Goal: Transaction & Acquisition: Book appointment/travel/reservation

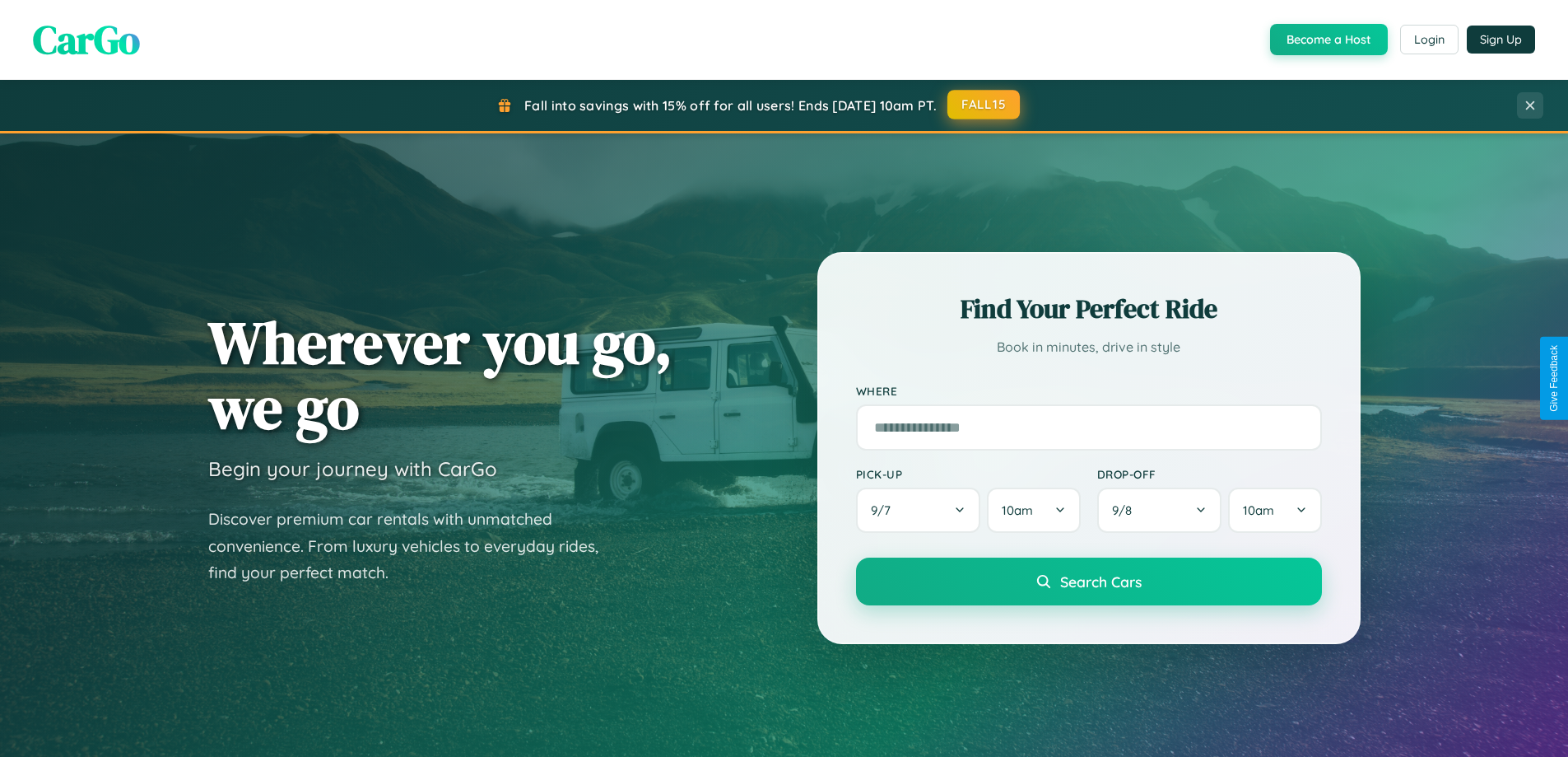
click at [985, 105] on button "FALL15" at bounding box center [984, 105] width 72 height 30
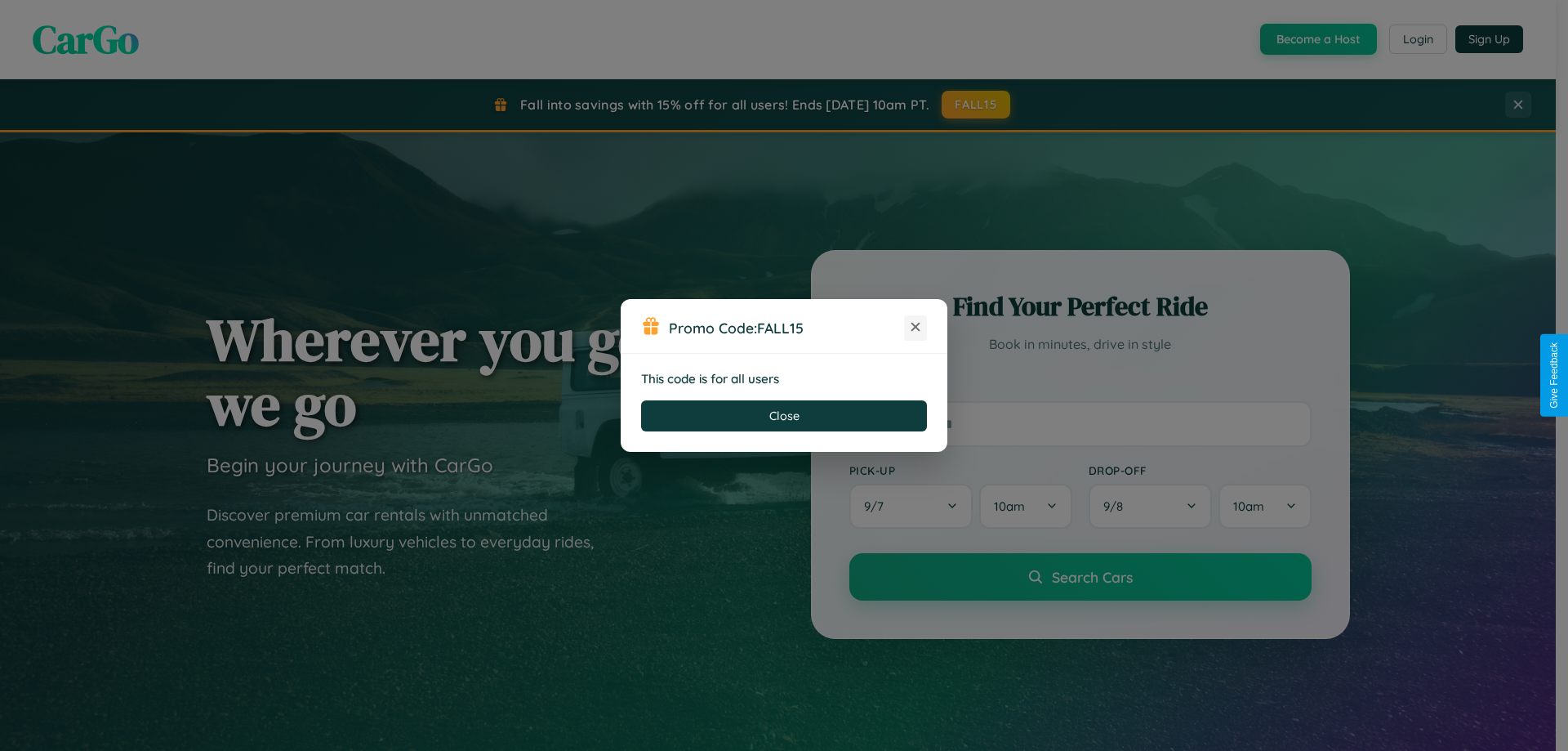
click at [915, 327] on icon at bounding box center [915, 327] width 17 height 17
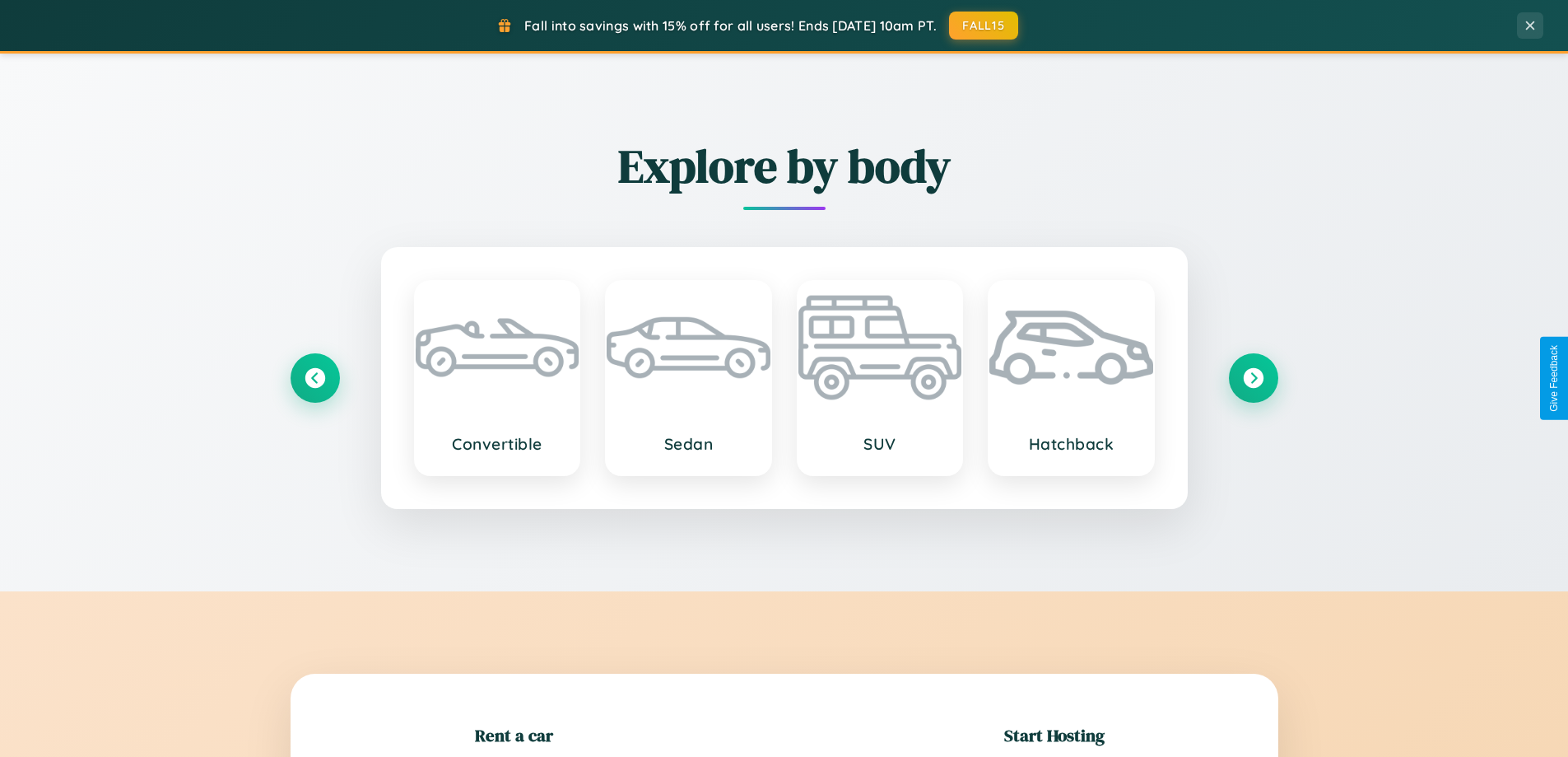
scroll to position [356, 0]
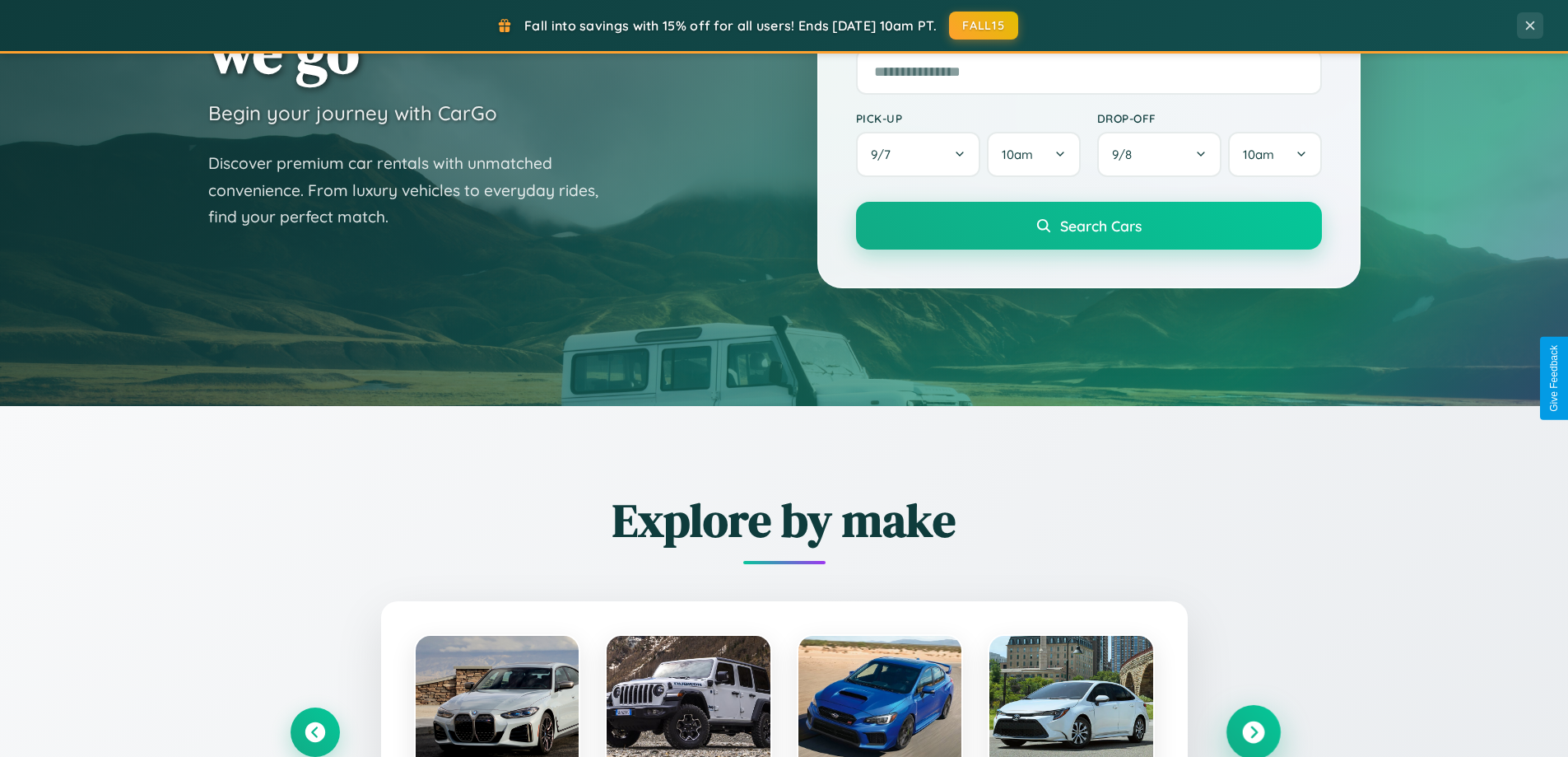
click at [1253, 732] on icon at bounding box center [1253, 733] width 22 height 22
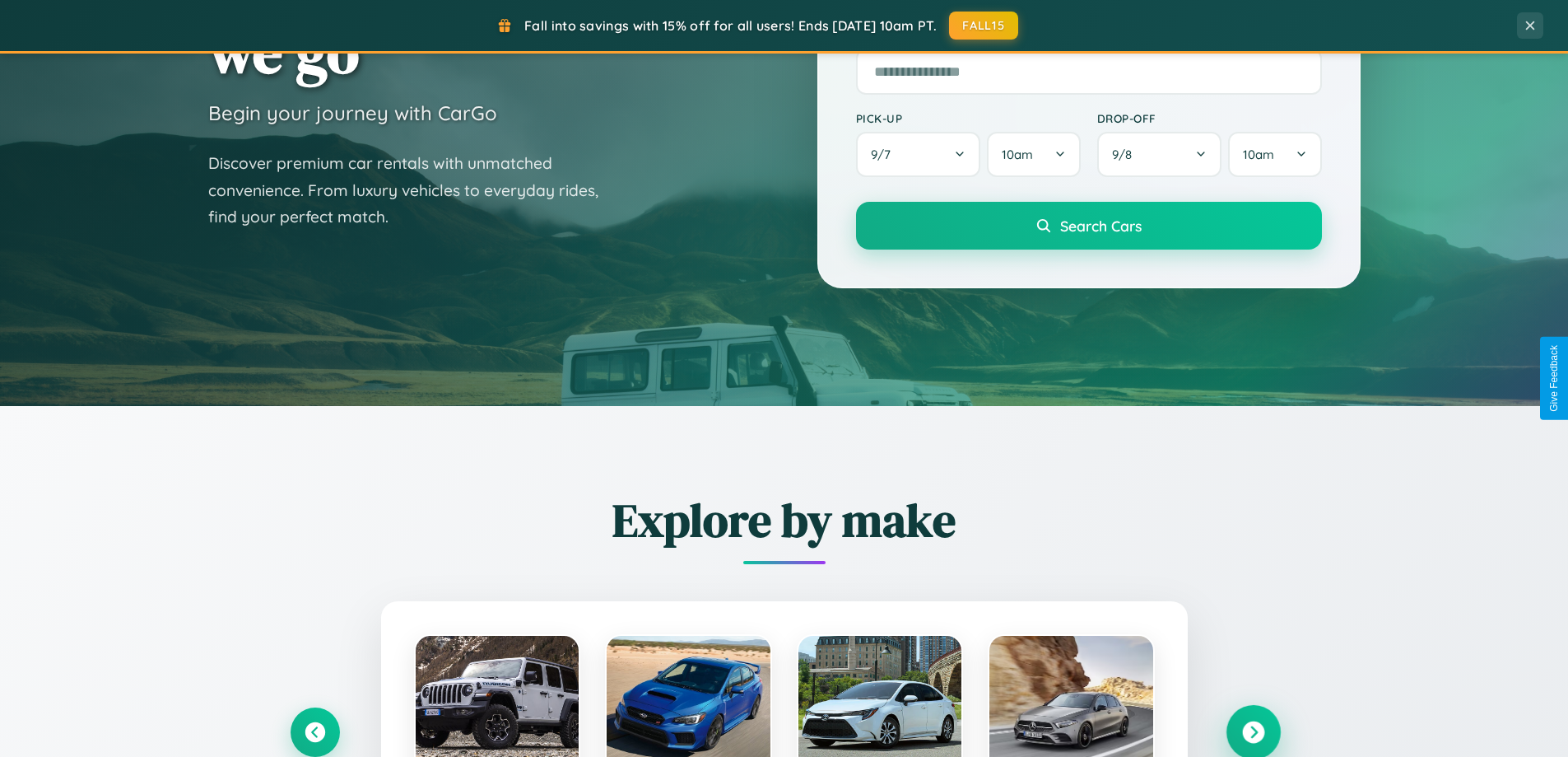
click at [1253, 730] on icon at bounding box center [1253, 733] width 22 height 22
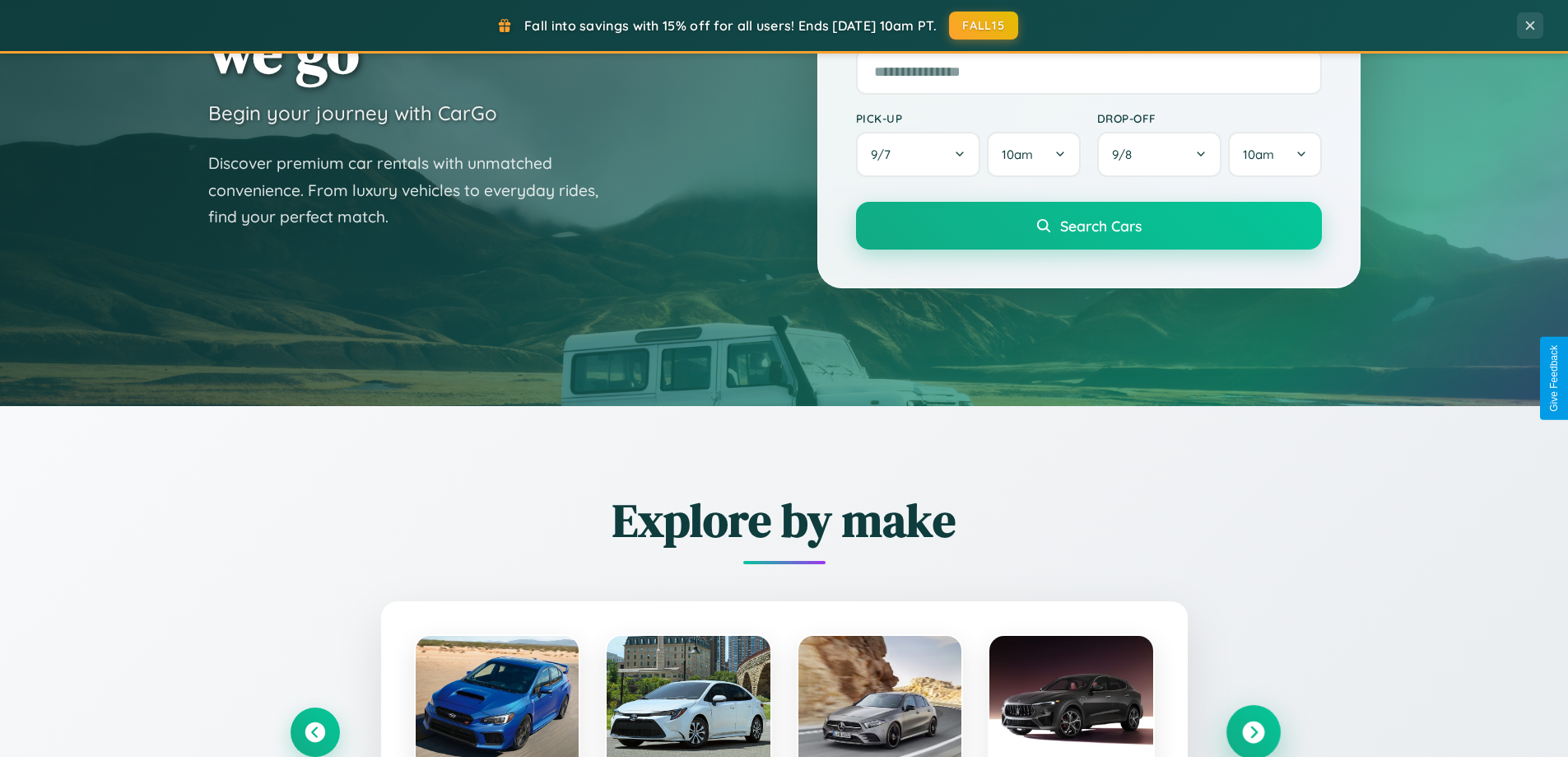
scroll to position [3169, 0]
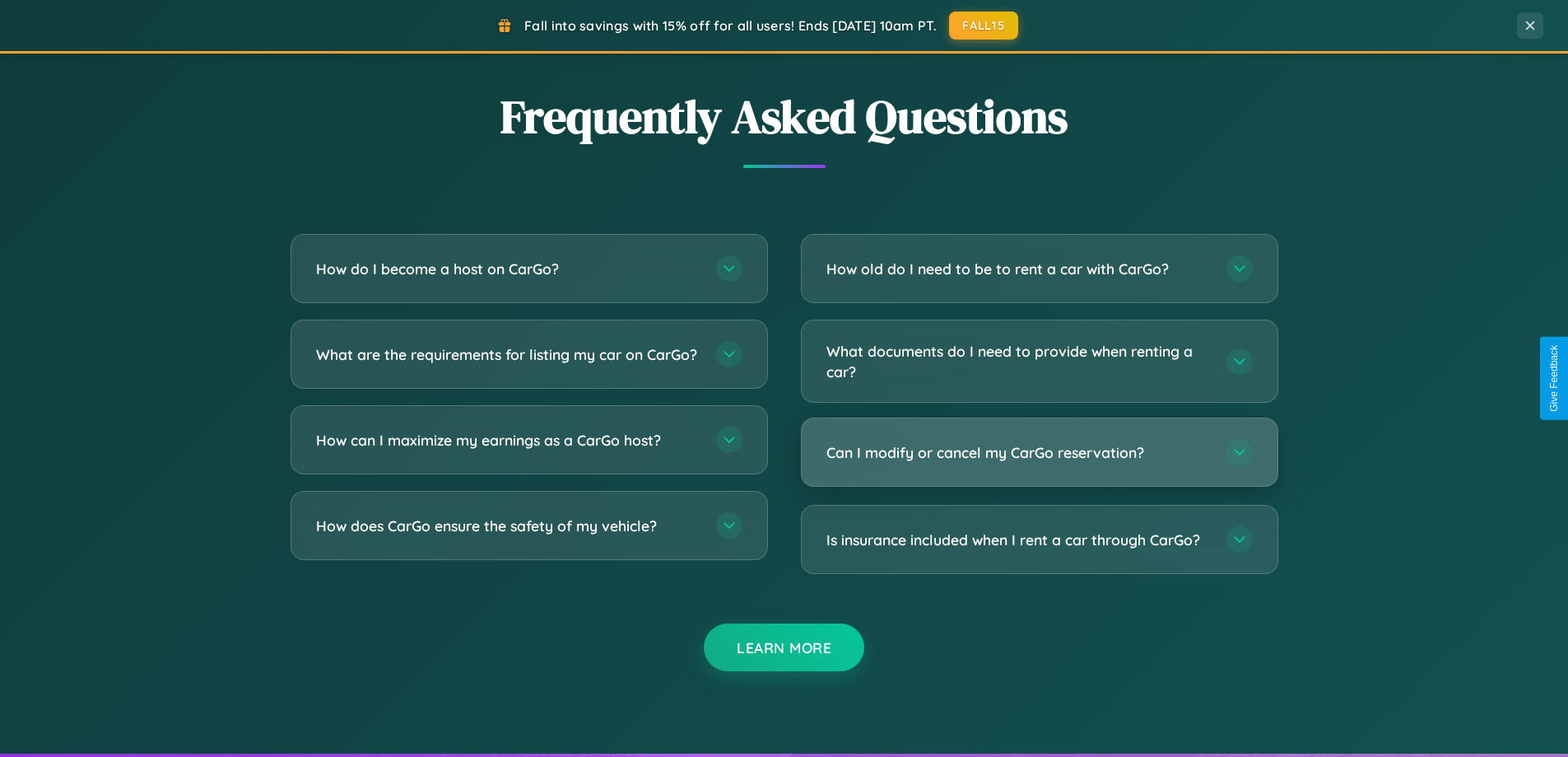
click at [1039, 452] on h3 "Can I modify or cancel my CarGo reservation?" at bounding box center [1018, 452] width 383 height 20
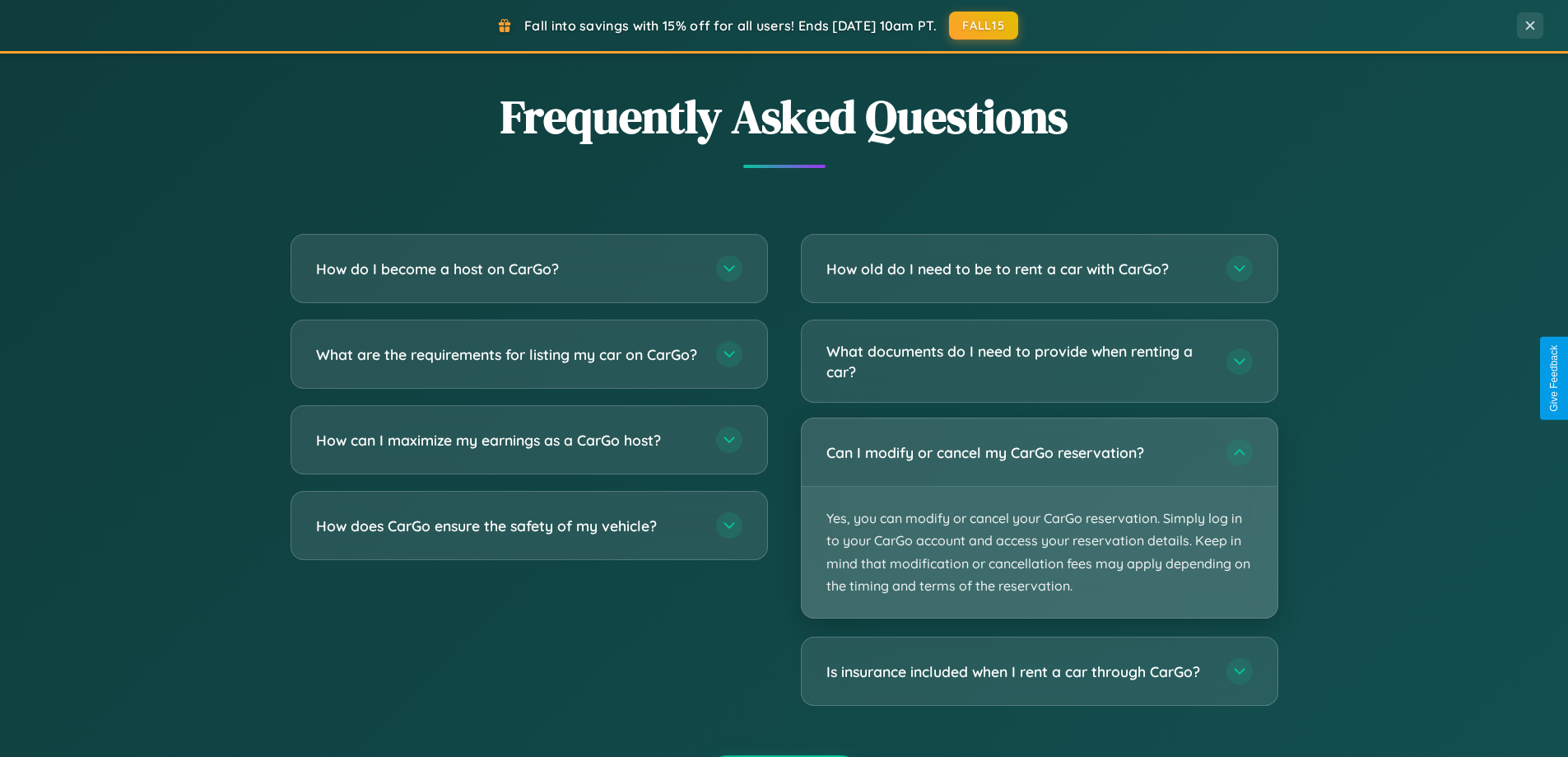
click at [1039, 518] on p "Yes, you can modify or cancel your CarGo reservation. Simply log in to your Car…" at bounding box center [1040, 551] width 476 height 131
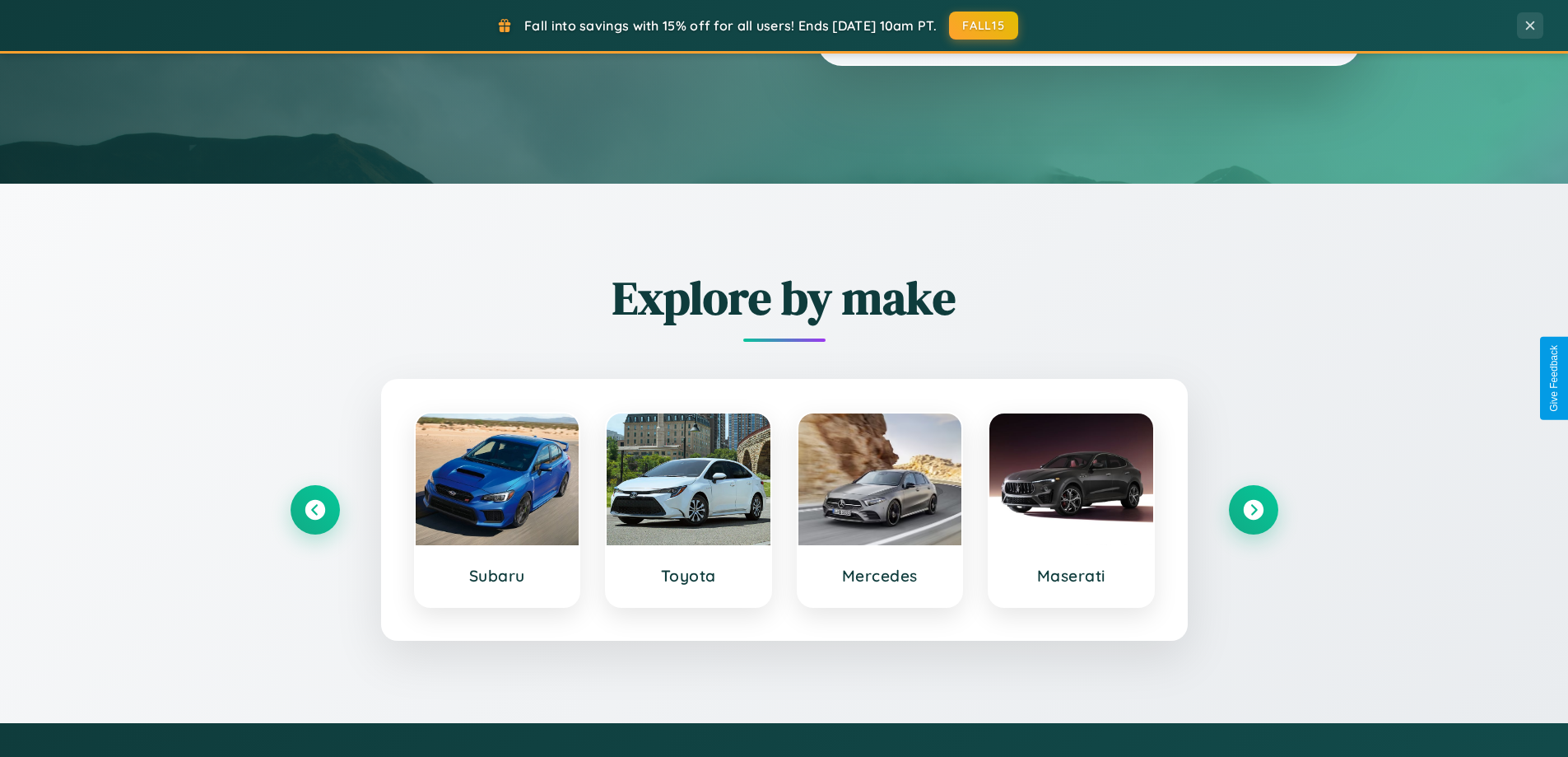
scroll to position [48, 0]
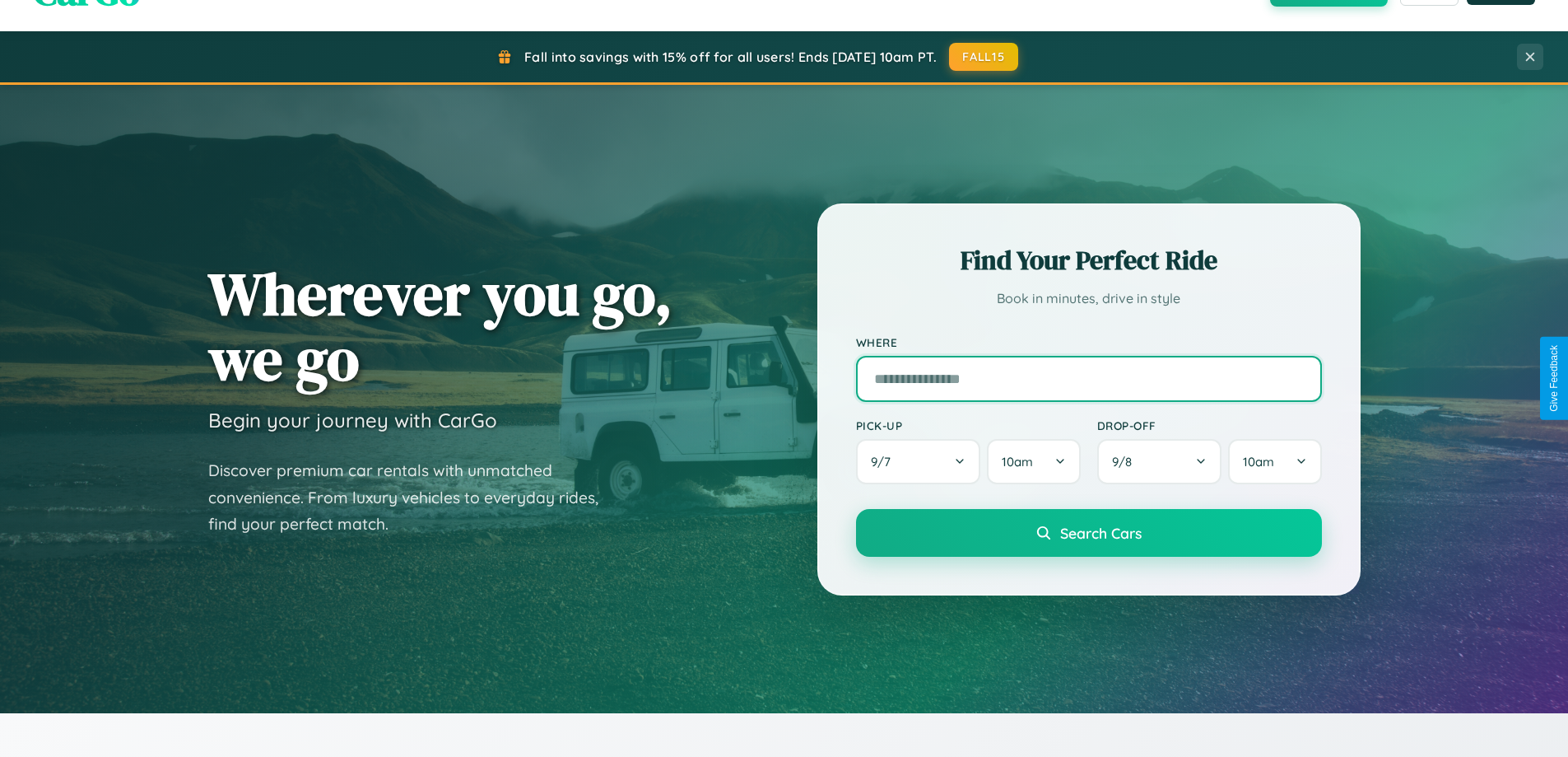
click at [1088, 378] on input "text" at bounding box center [1088, 379] width 466 height 46
type input "**********"
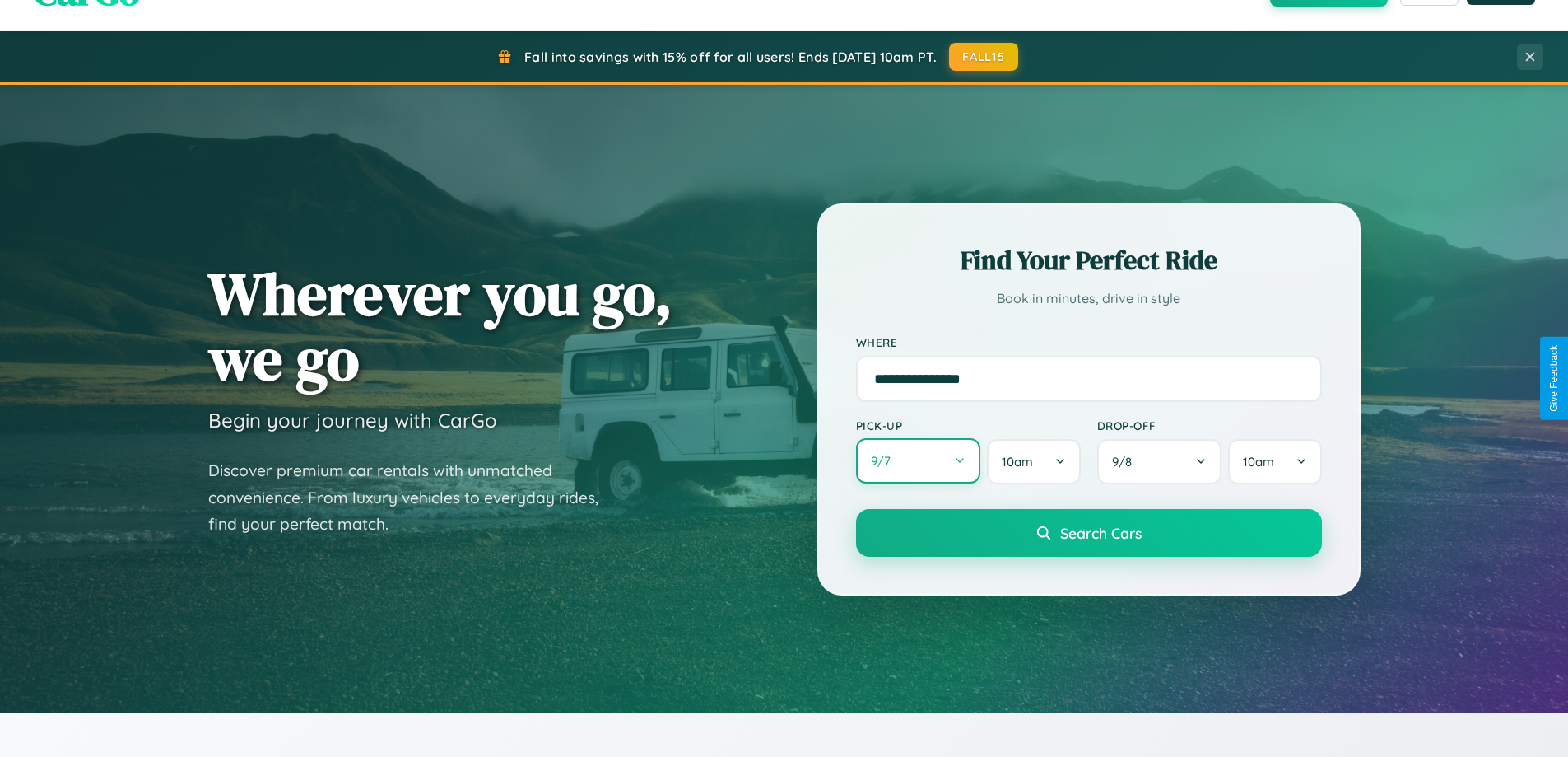
click at [918, 461] on button "9 / 7" at bounding box center [918, 461] width 125 height 45
select select "*"
select select "****"
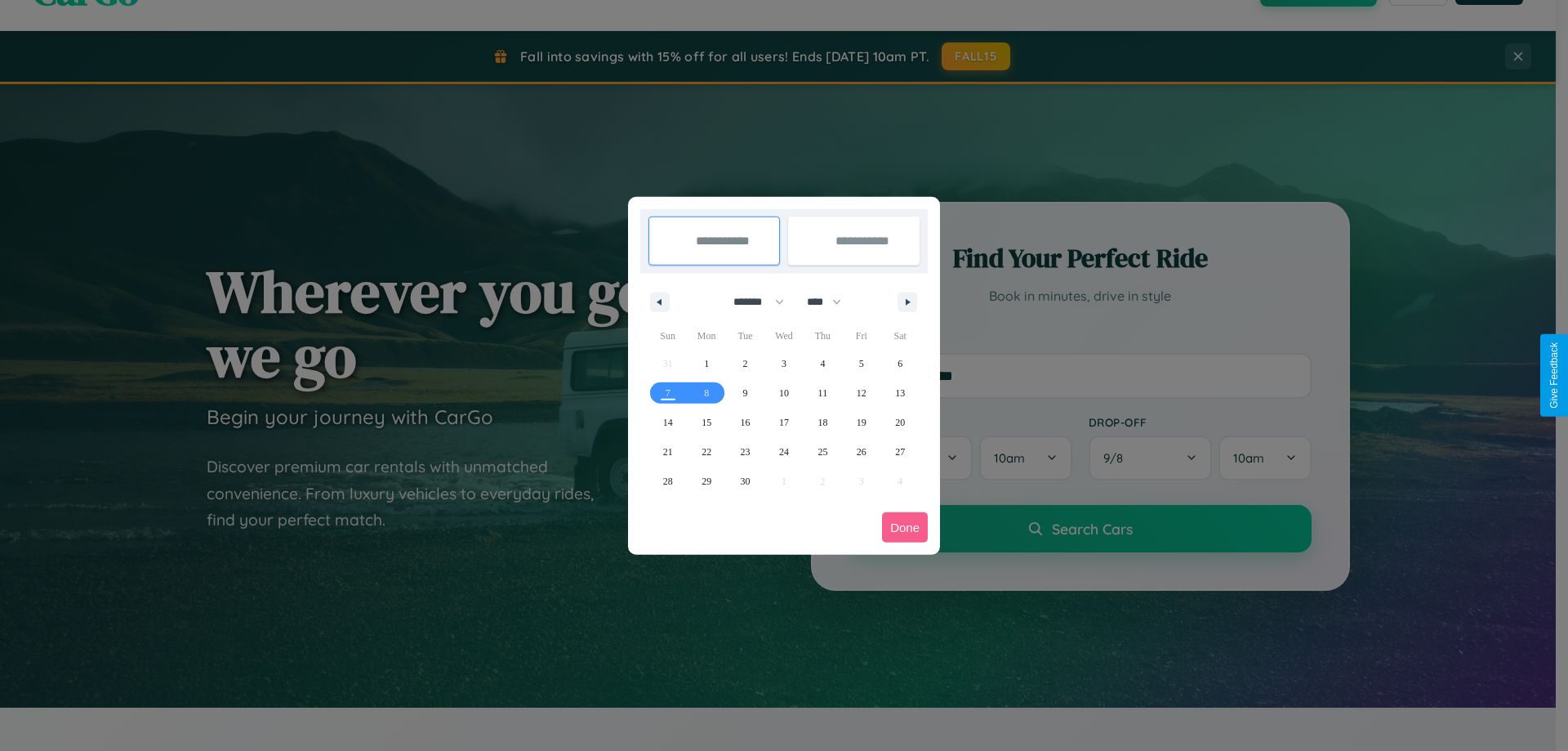
drag, startPoint x: 752, startPoint y: 302, endPoint x: 784, endPoint y: 327, distance: 40.6
click at [752, 302] on select "******* ******** ***** ***** *** **** **** ****** ********* ******* ******** **…" at bounding box center [756, 302] width 70 height 27
select select "*"
drag, startPoint x: 832, startPoint y: 302, endPoint x: 784, endPoint y: 327, distance: 54.1
click at [832, 302] on select "**** **** **** **** **** **** **** **** **** **** **** **** **** **** **** ****…" at bounding box center [823, 302] width 49 height 27
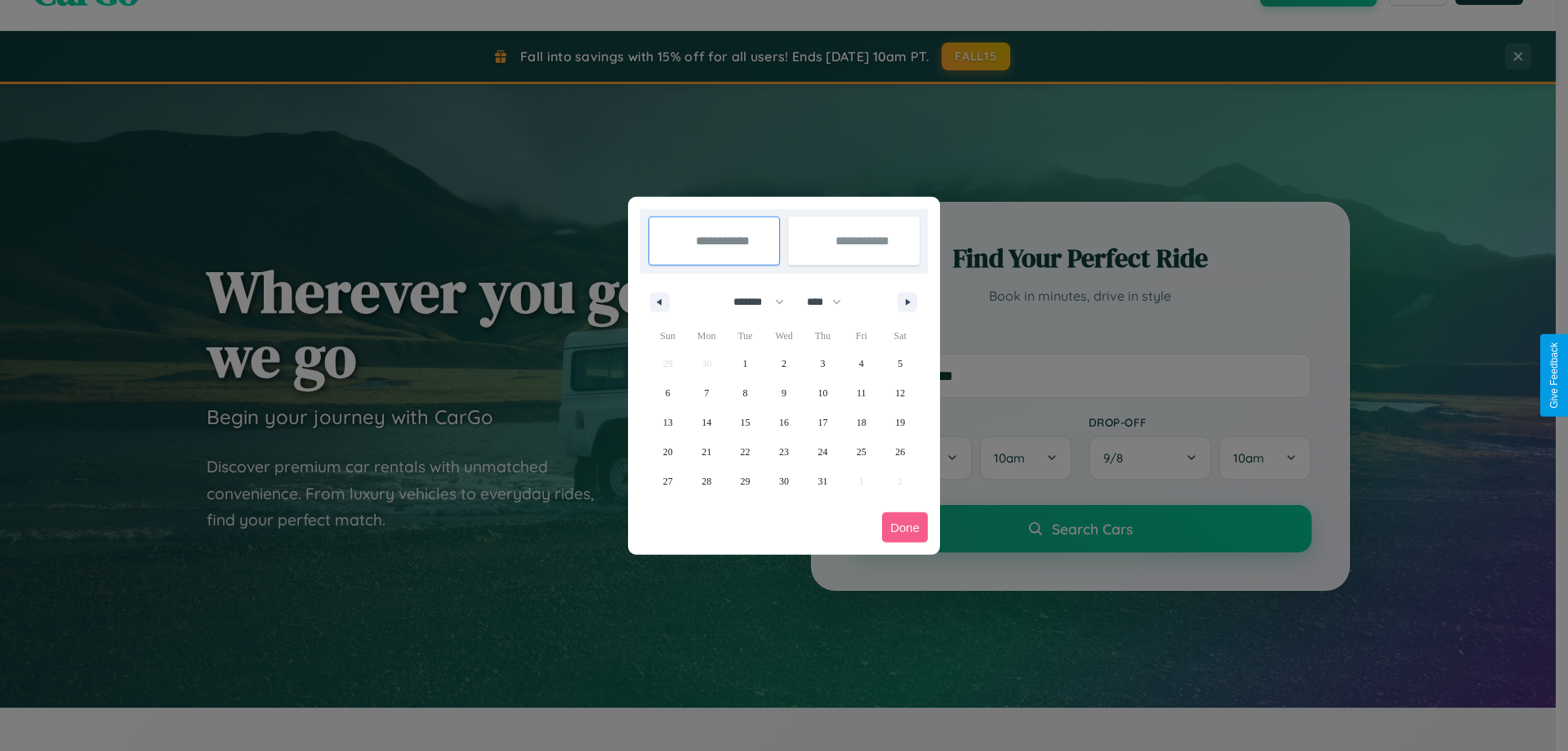
select select "****"
click at [823, 393] on span "9" at bounding box center [822, 393] width 5 height 29
type input "**********"
click at [900, 422] on span "18" at bounding box center [900, 423] width 10 height 29
type input "**********"
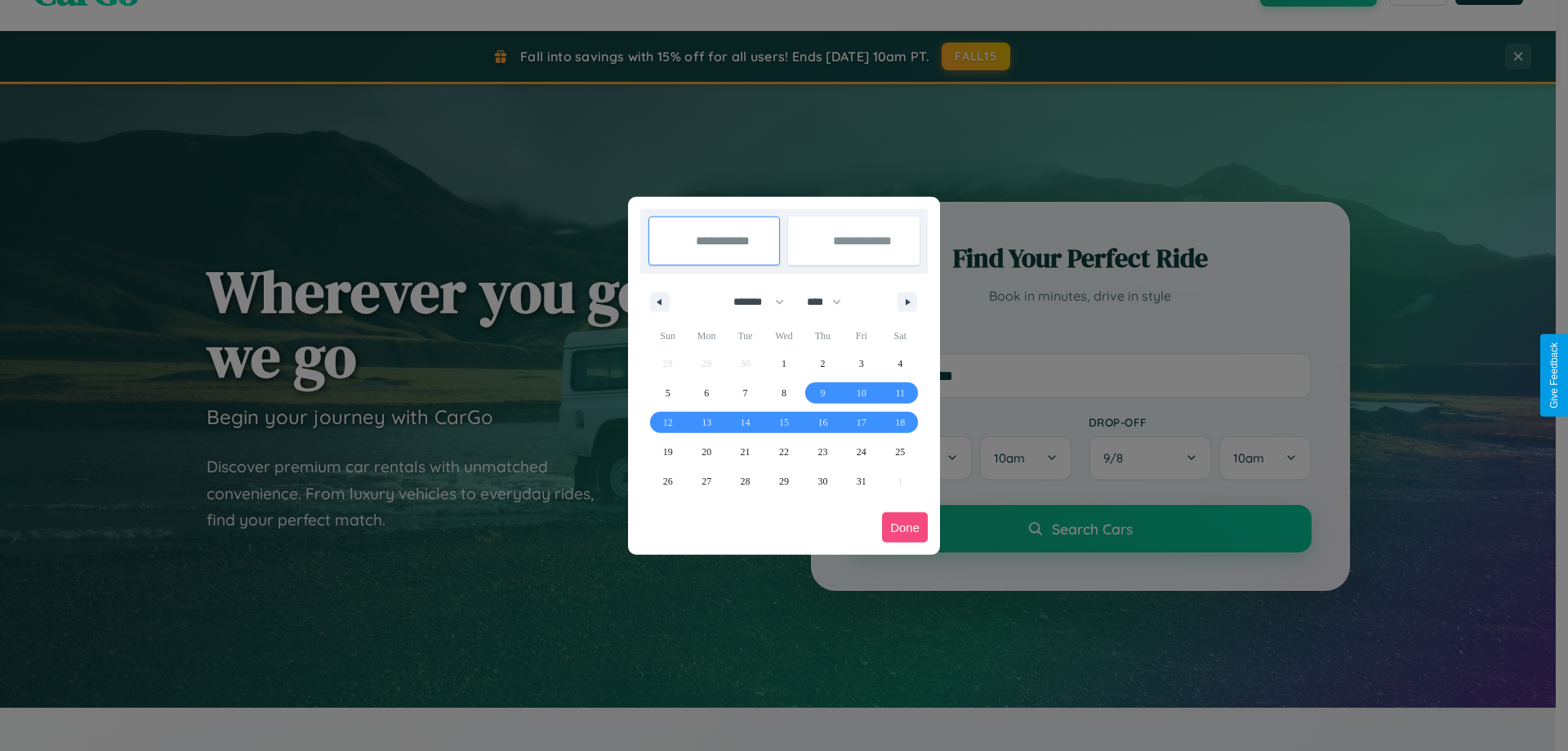
click at [905, 527] on button "Done" at bounding box center [905, 527] width 46 height 30
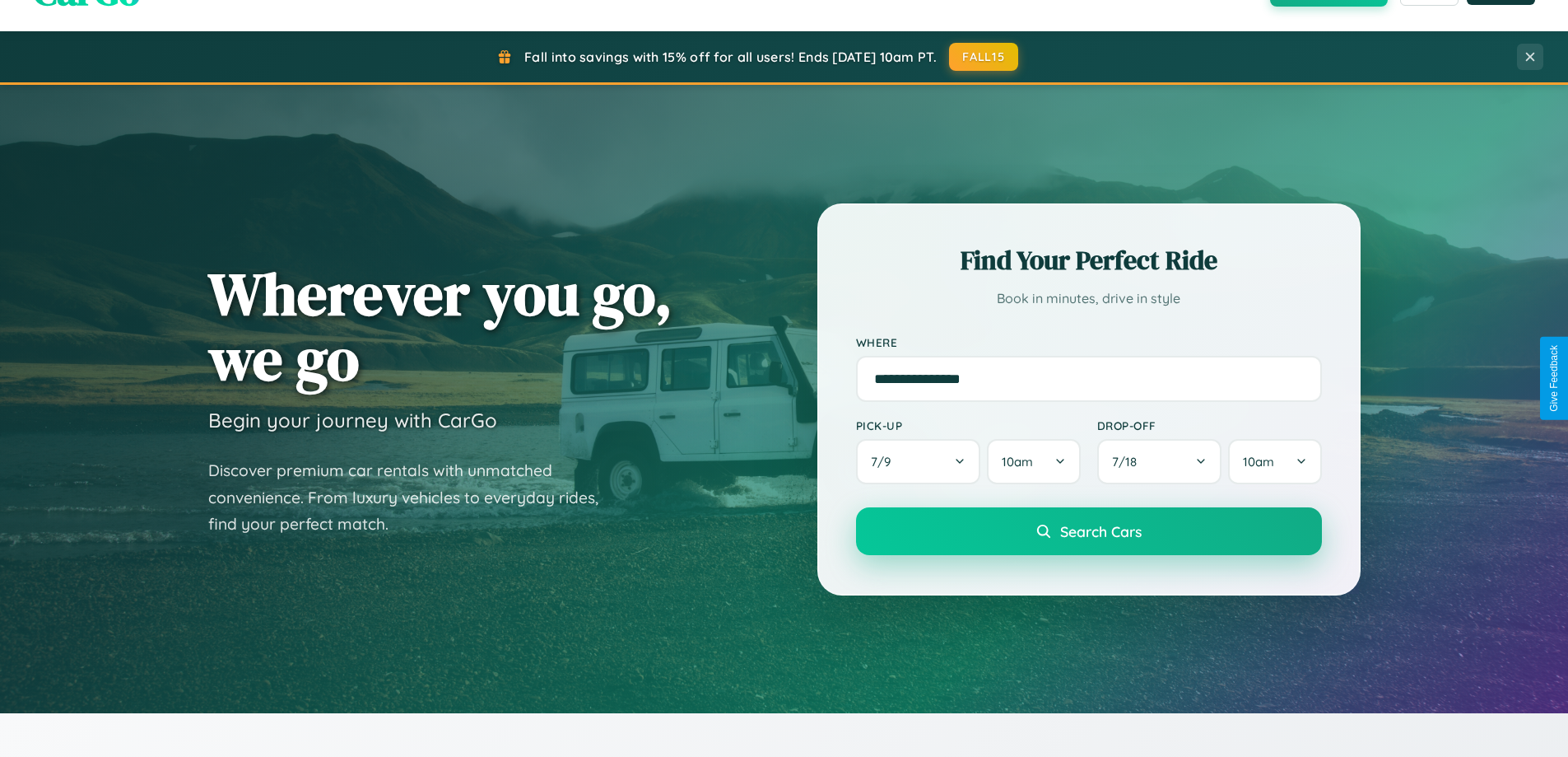
click at [1088, 531] on span "Search Cars" at bounding box center [1101, 531] width 82 height 19
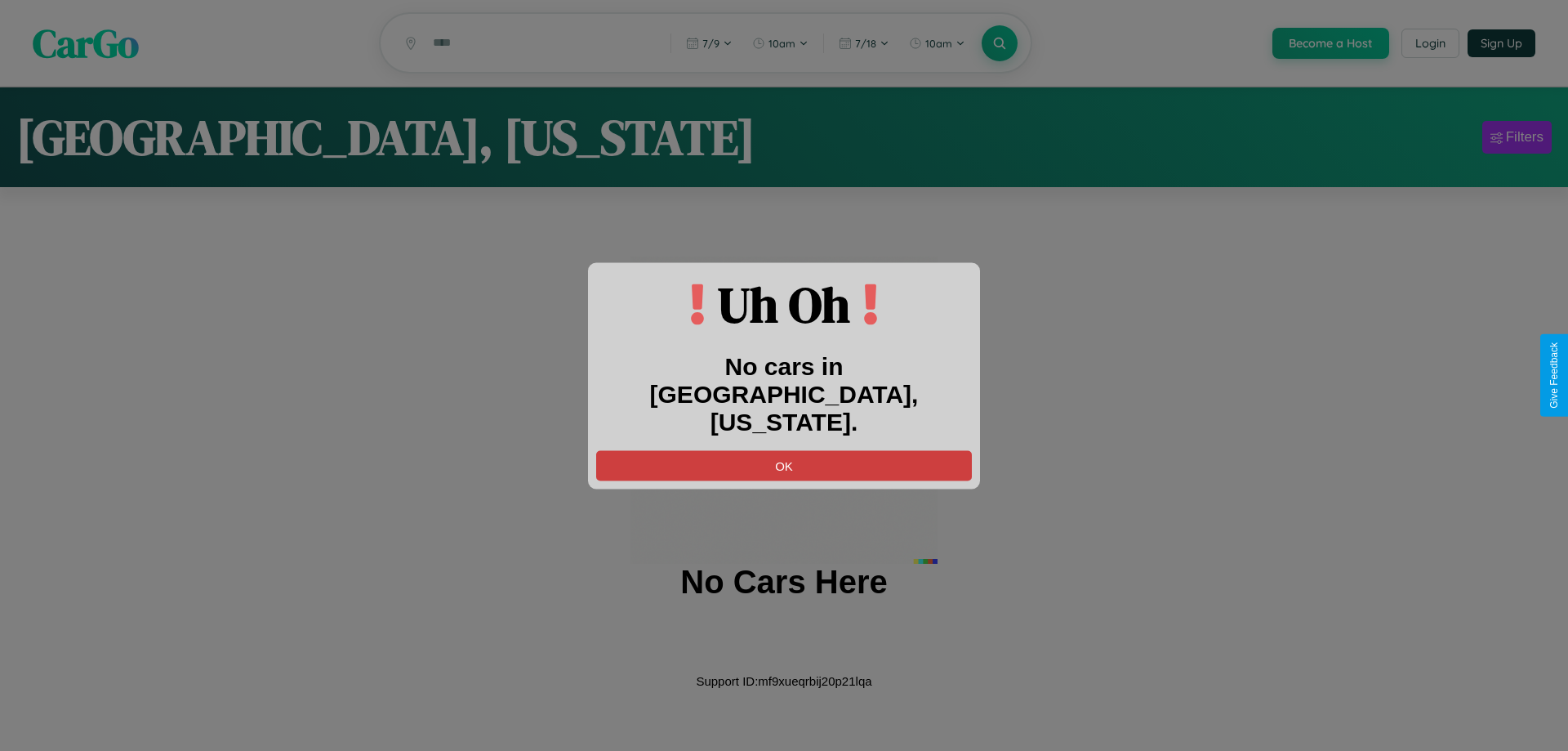
click at [784, 450] on button "OK" at bounding box center [784, 465] width 376 height 30
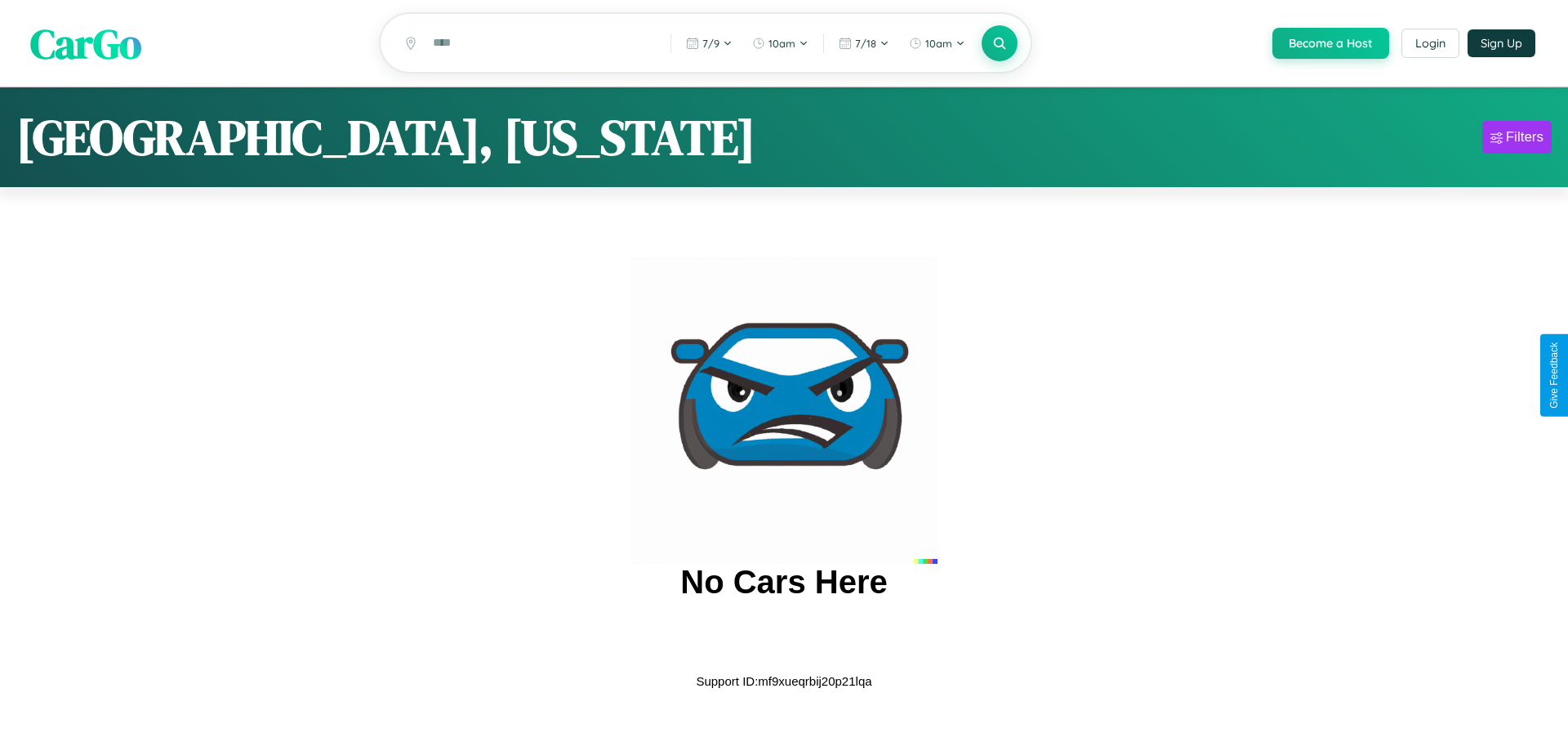
click at [85, 44] on span "CarGo" at bounding box center [85, 42] width 111 height 56
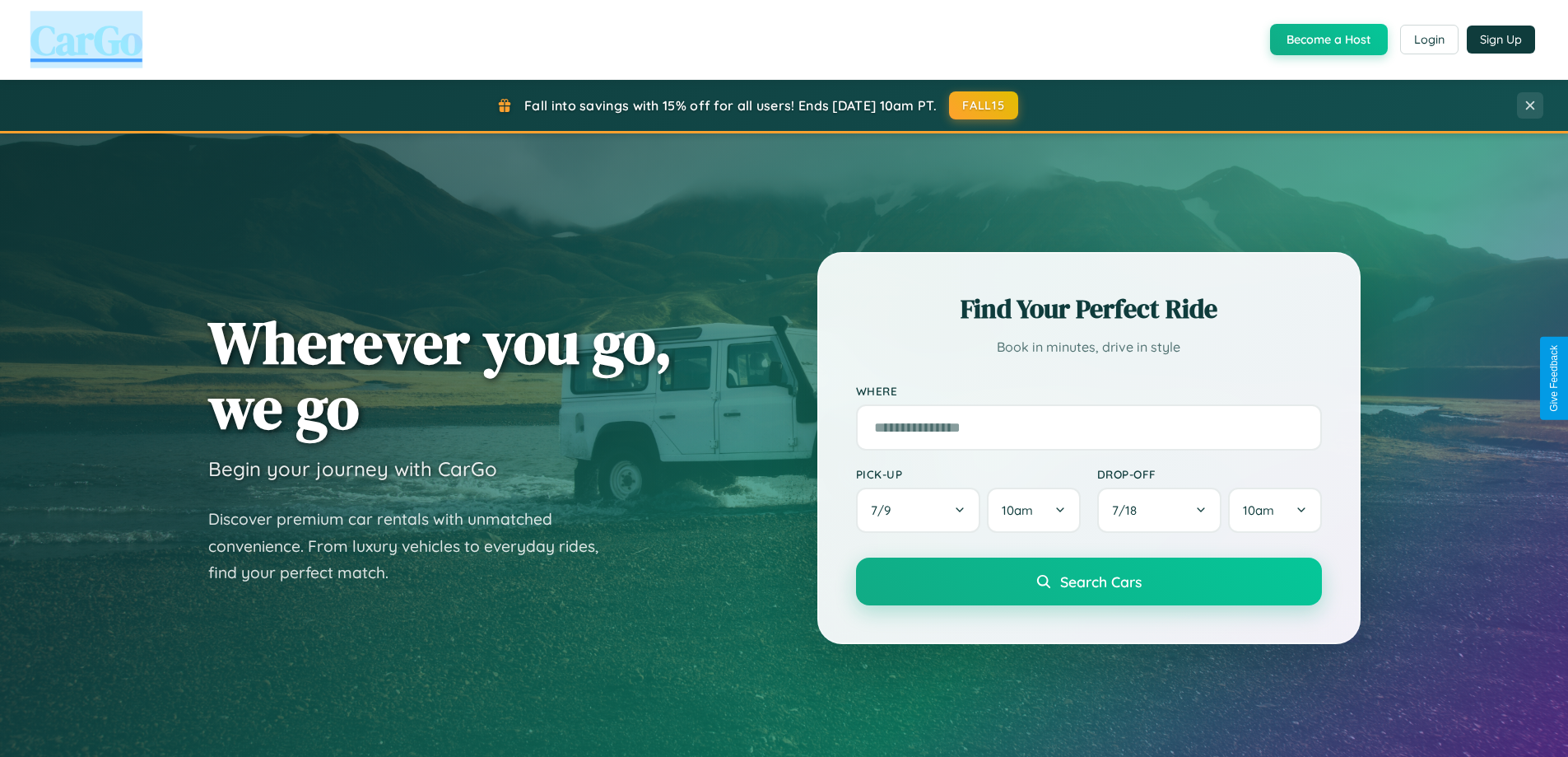
scroll to position [48, 0]
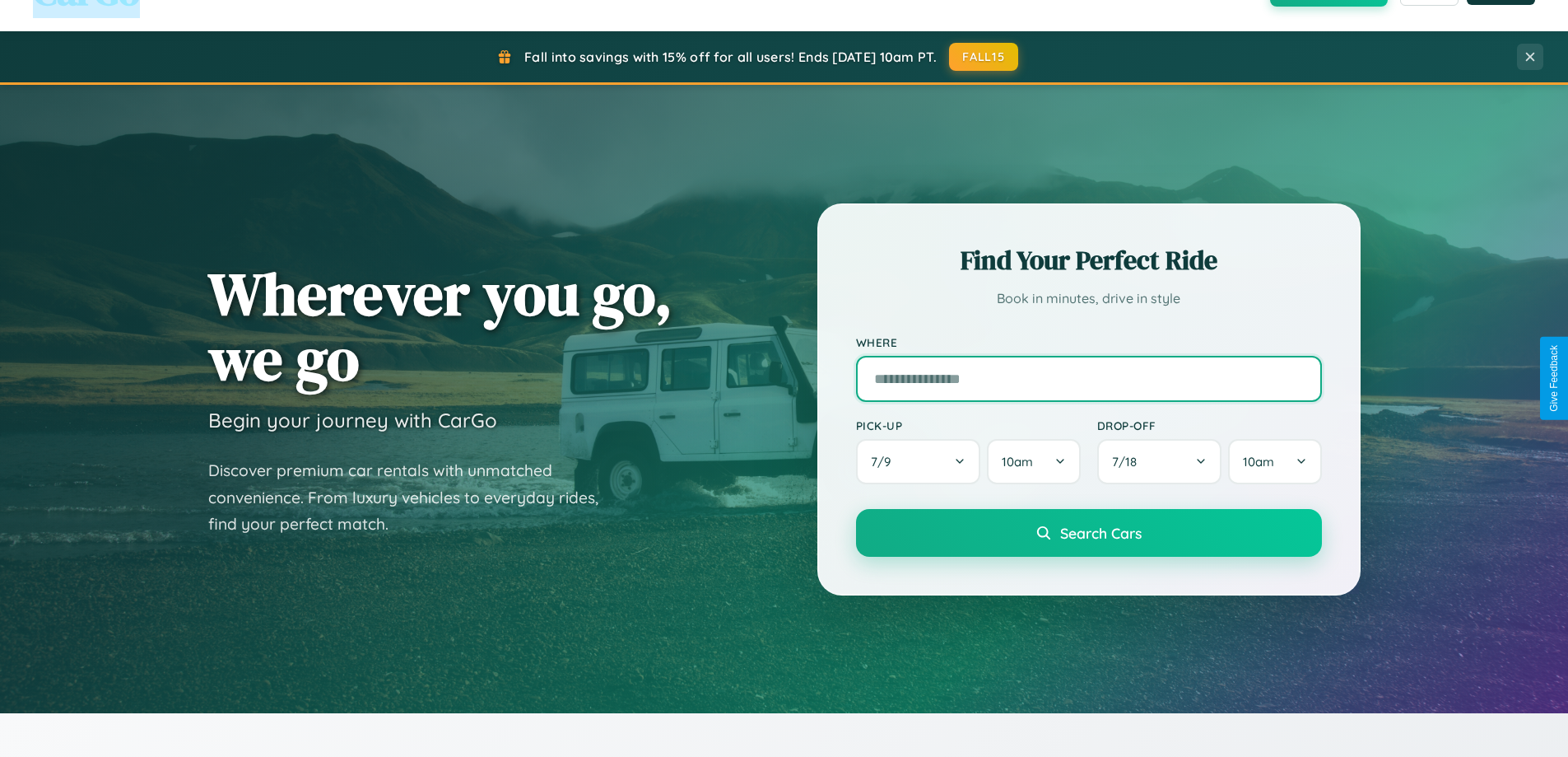
click at [1088, 378] on input "text" at bounding box center [1088, 379] width 466 height 46
type input "******"
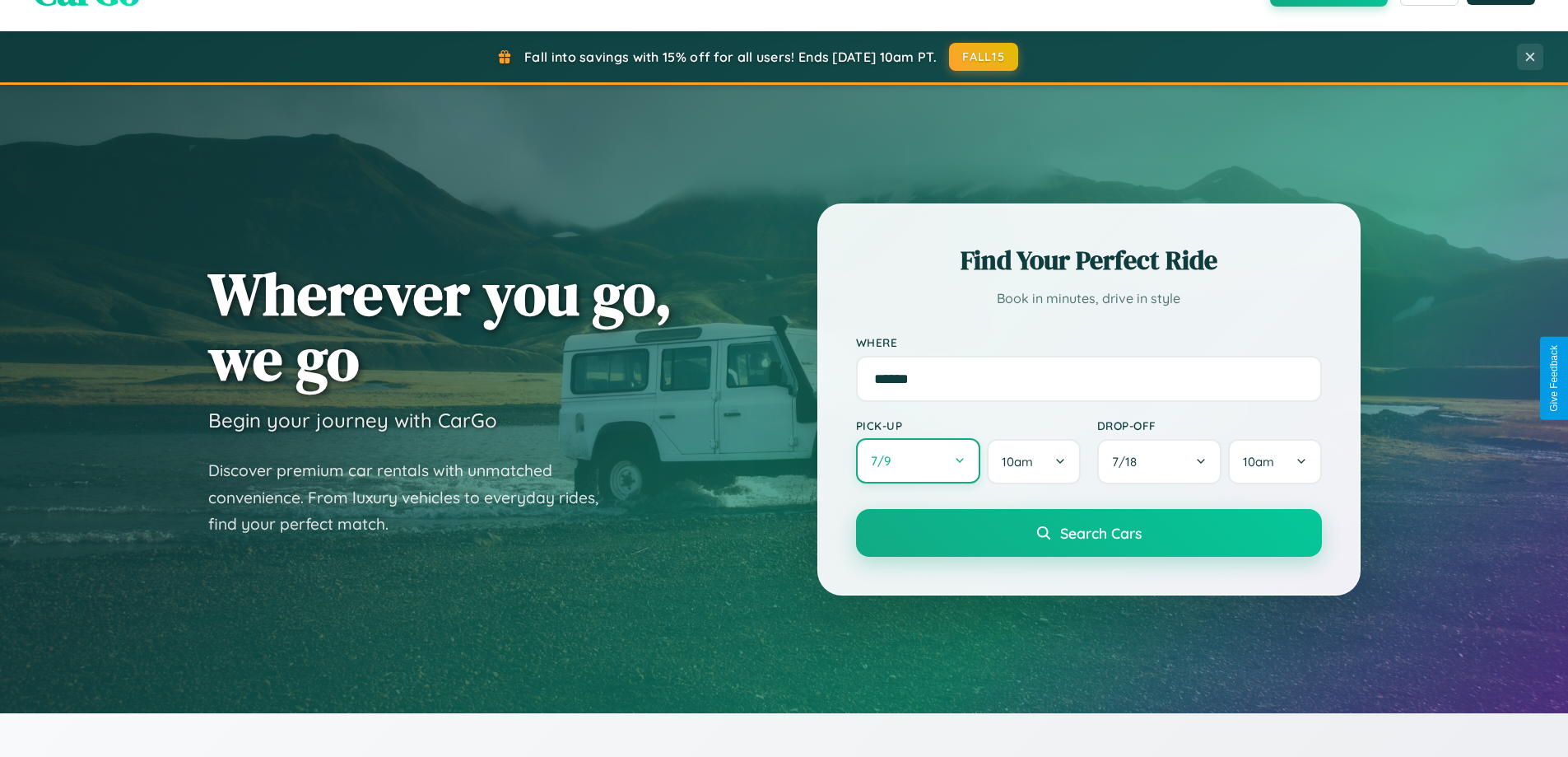
click at [918, 461] on button "7 / 9" at bounding box center [918, 461] width 125 height 45
select select "*"
select select "****"
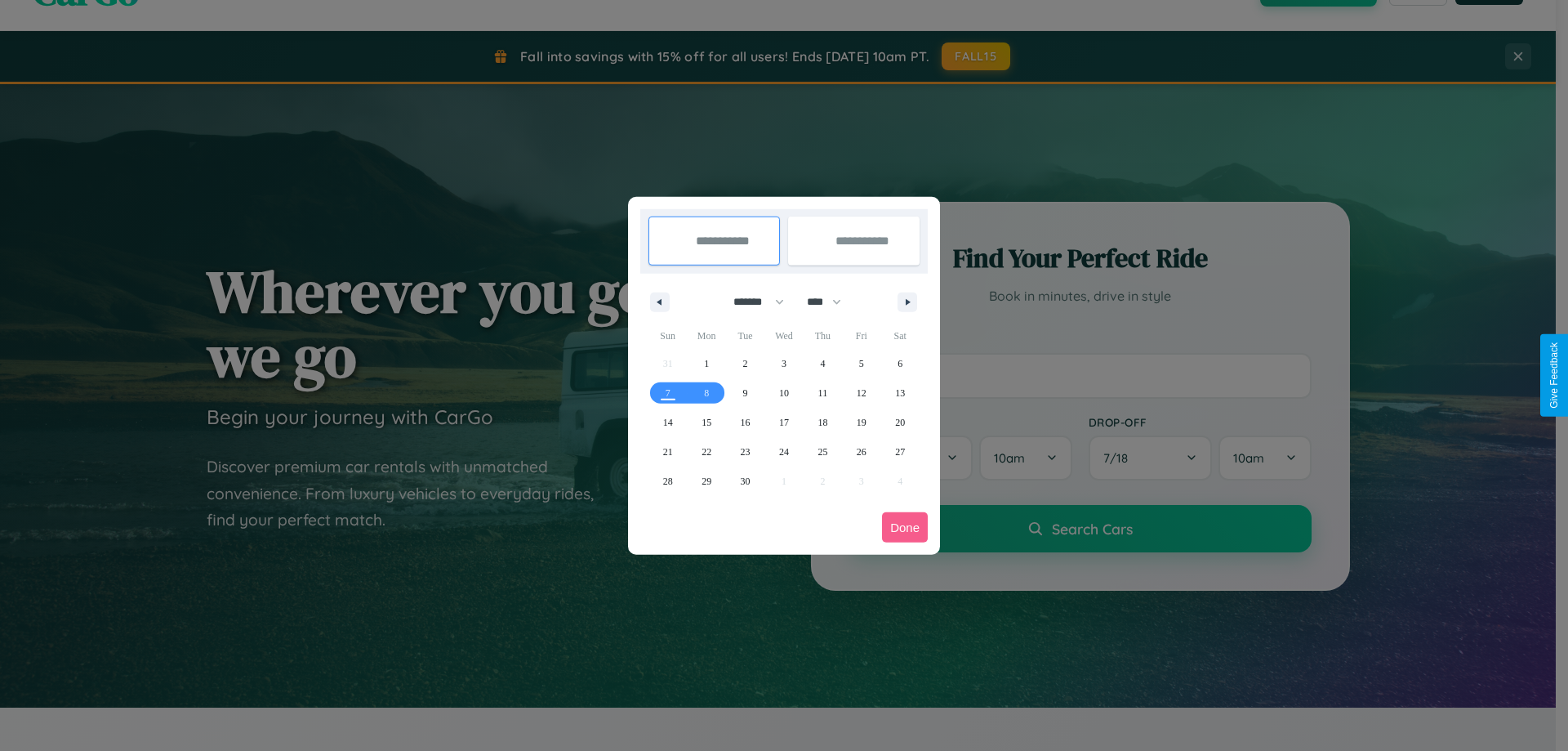
drag, startPoint x: 752, startPoint y: 302, endPoint x: 784, endPoint y: 327, distance: 40.6
click at [752, 302] on select "******* ******** ***** ***** *** **** **** ****** ********* ******* ******** **…" at bounding box center [756, 302] width 70 height 27
click at [900, 393] on span "13" at bounding box center [900, 393] width 10 height 29
type input "**********"
click at [745, 422] on span "16" at bounding box center [745, 423] width 10 height 29
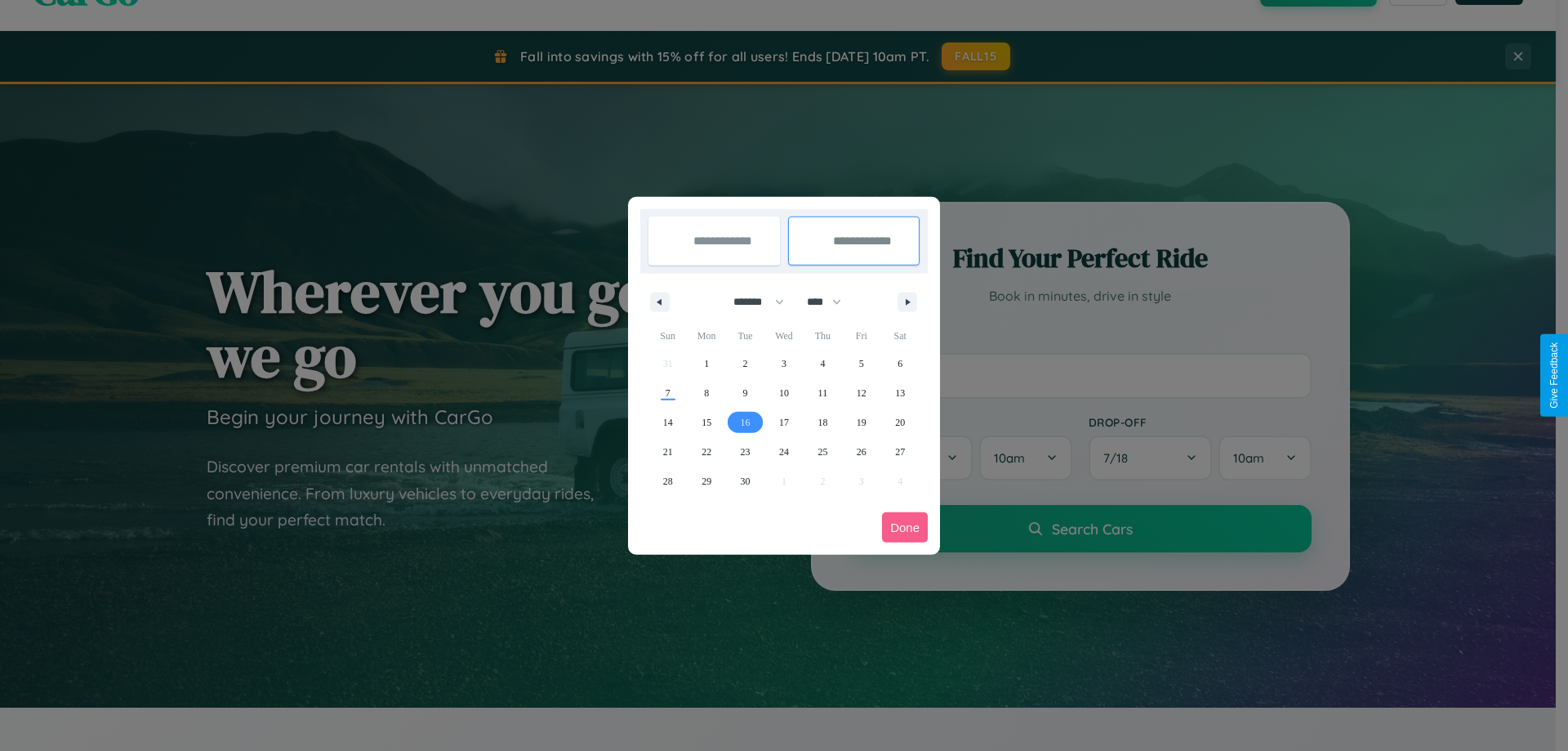
type input "**********"
click at [905, 527] on button "Done" at bounding box center [905, 527] width 46 height 30
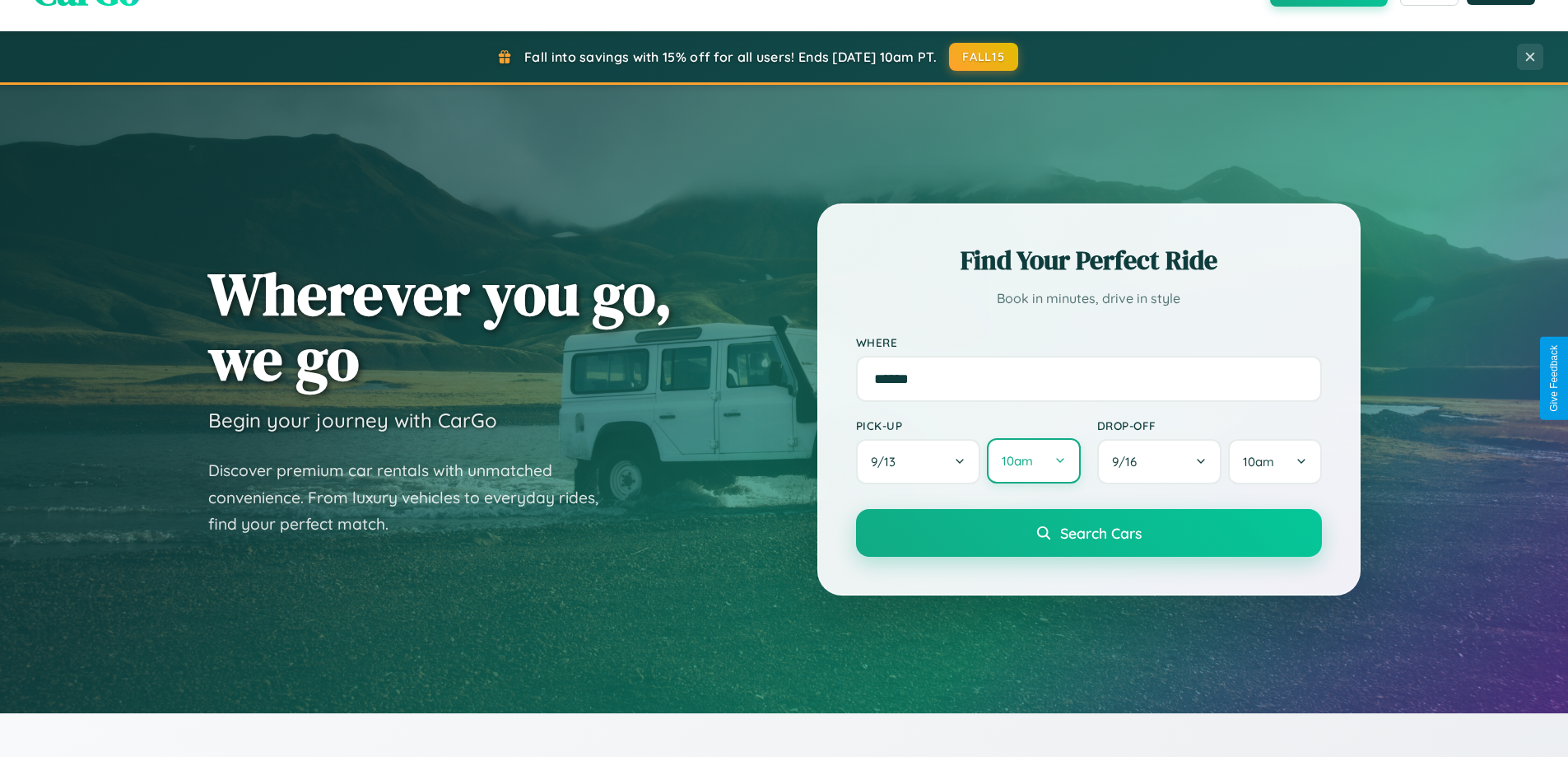
click at [1033, 461] on button "10am" at bounding box center [1034, 461] width 93 height 45
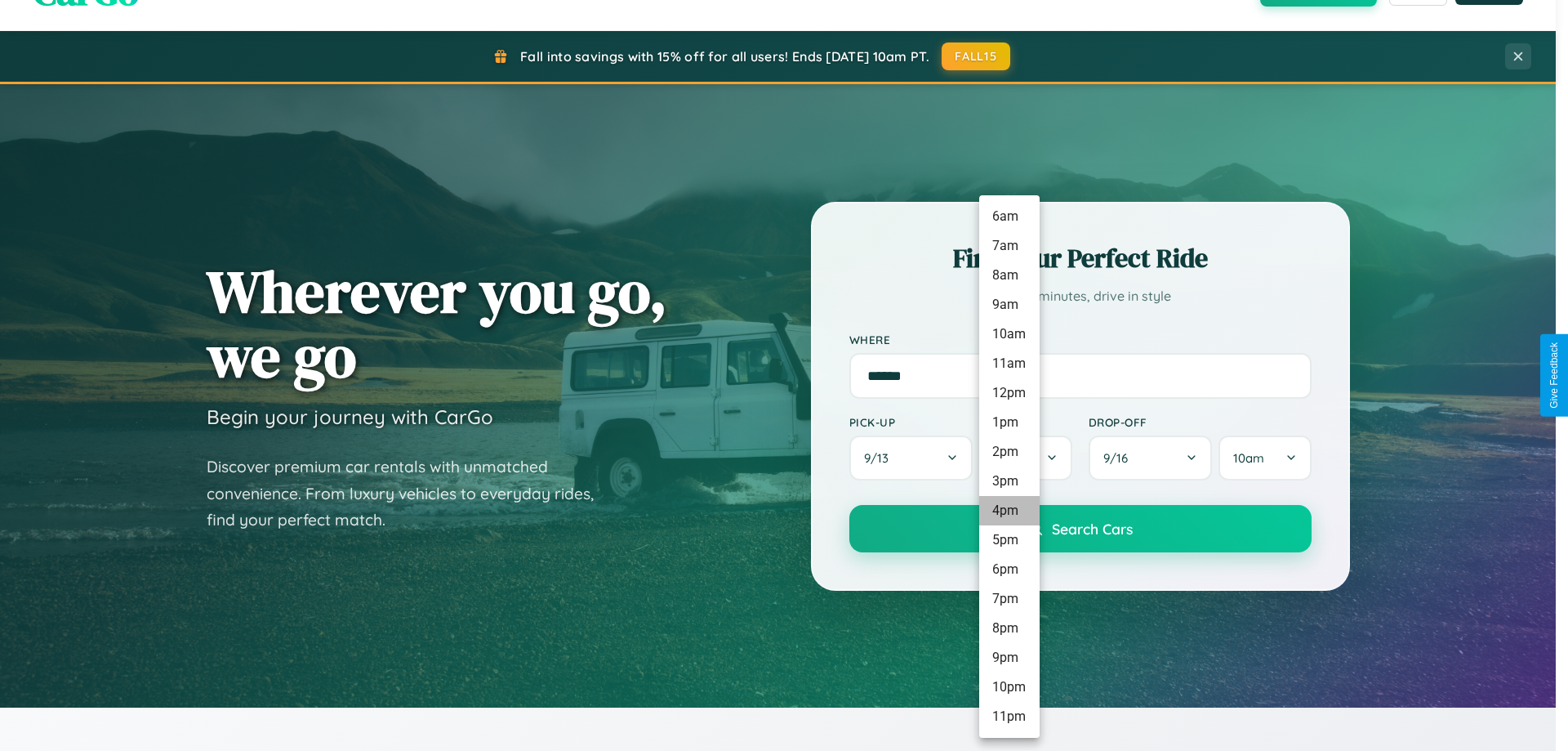
click at [1009, 510] on li "4pm" at bounding box center [1010, 510] width 61 height 29
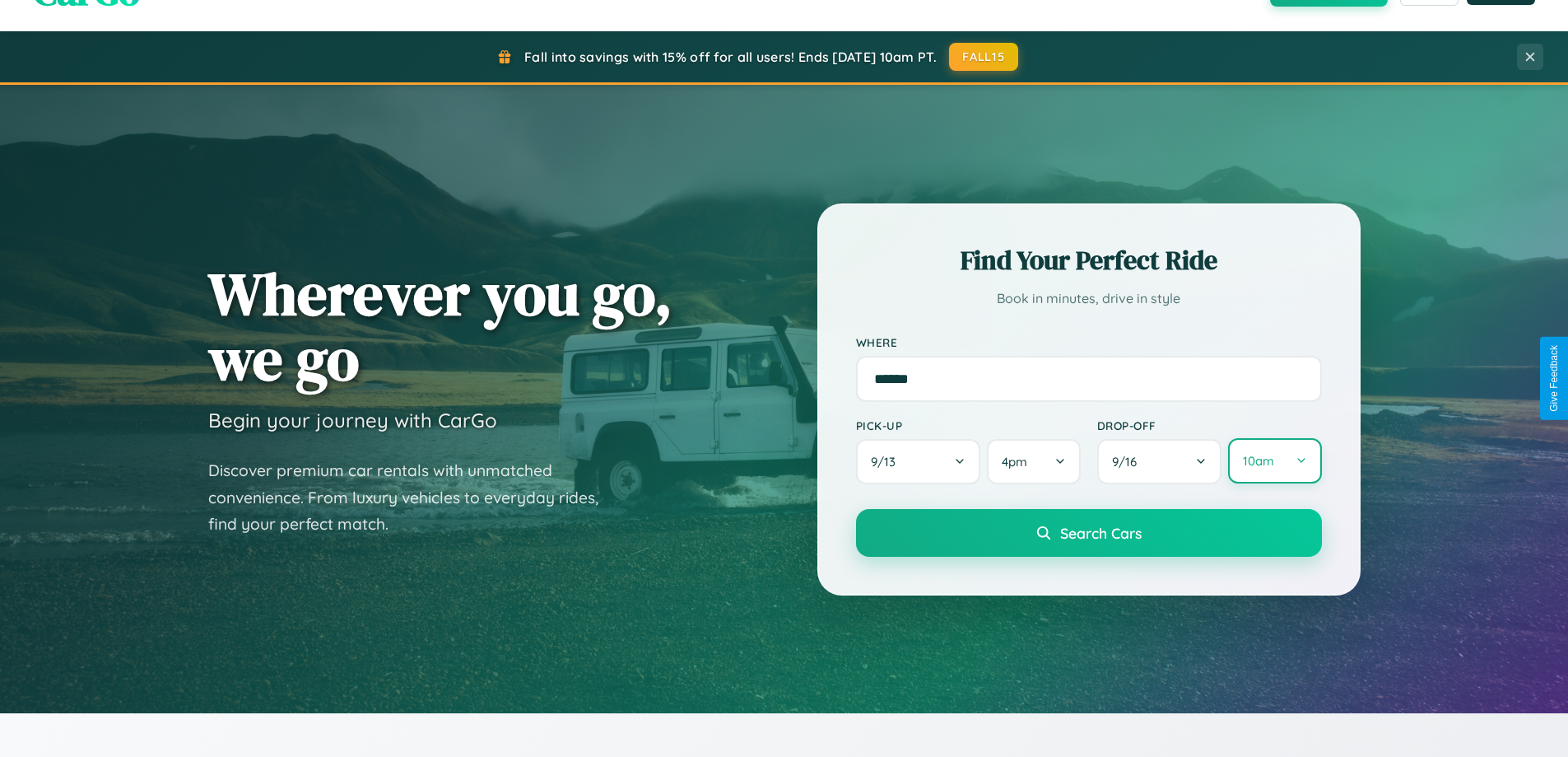
click at [1274, 462] on button "10am" at bounding box center [1274, 461] width 93 height 45
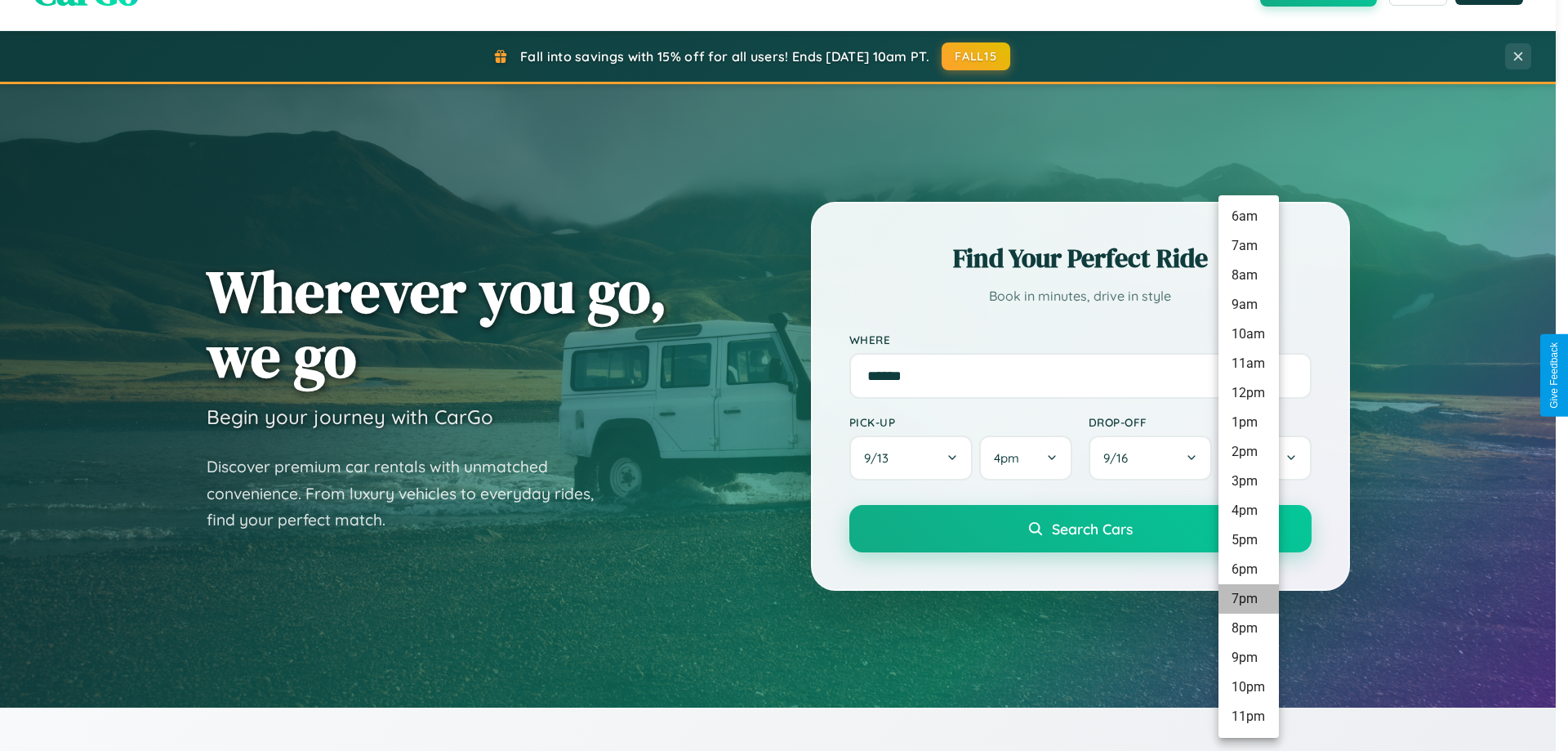
click at [1248, 598] on li "7pm" at bounding box center [1249, 598] width 61 height 29
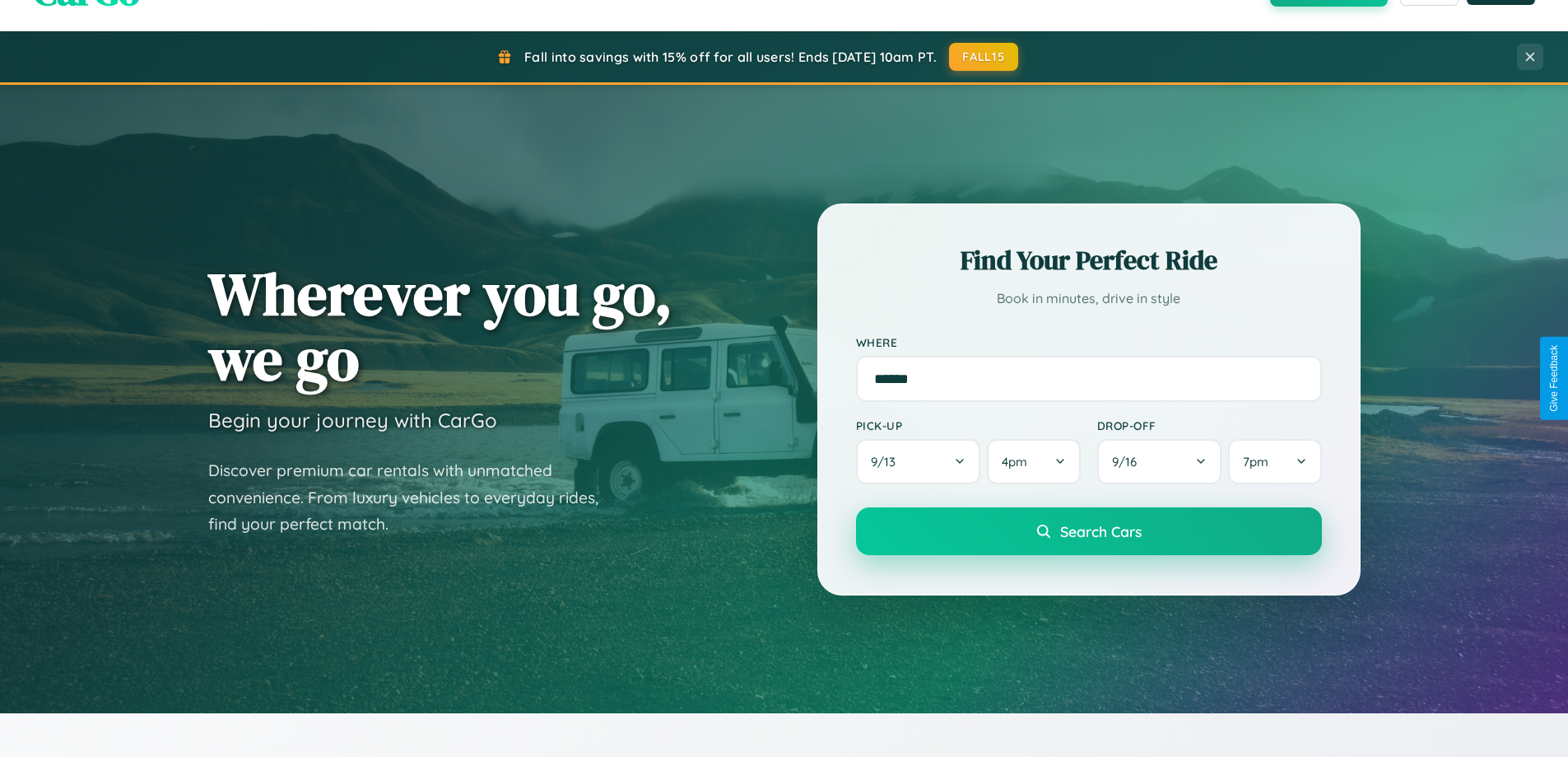
click at [1088, 532] on span "Search Cars" at bounding box center [1101, 531] width 82 height 19
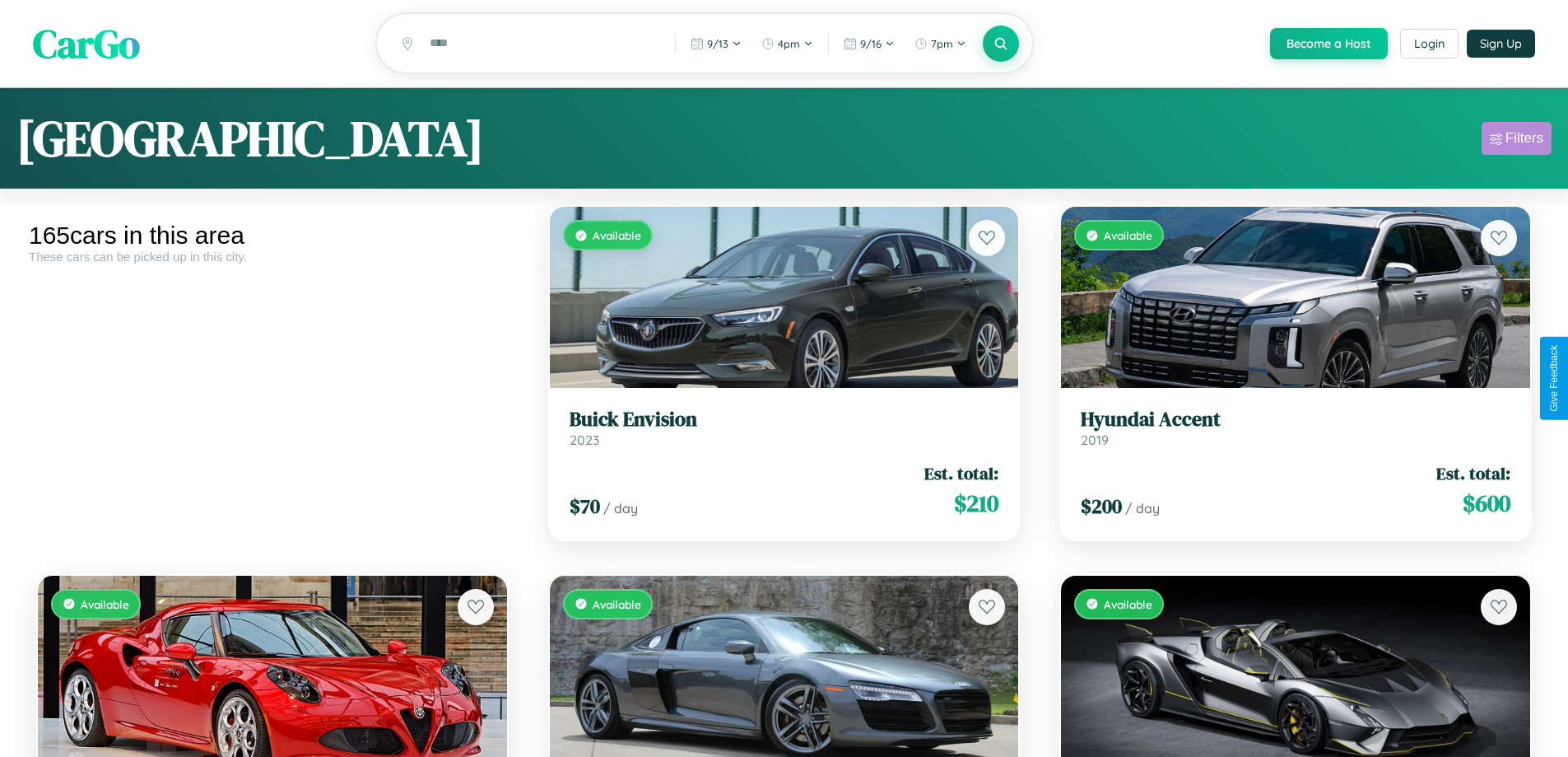
click at [1516, 141] on div "Filters" at bounding box center [1524, 138] width 38 height 17
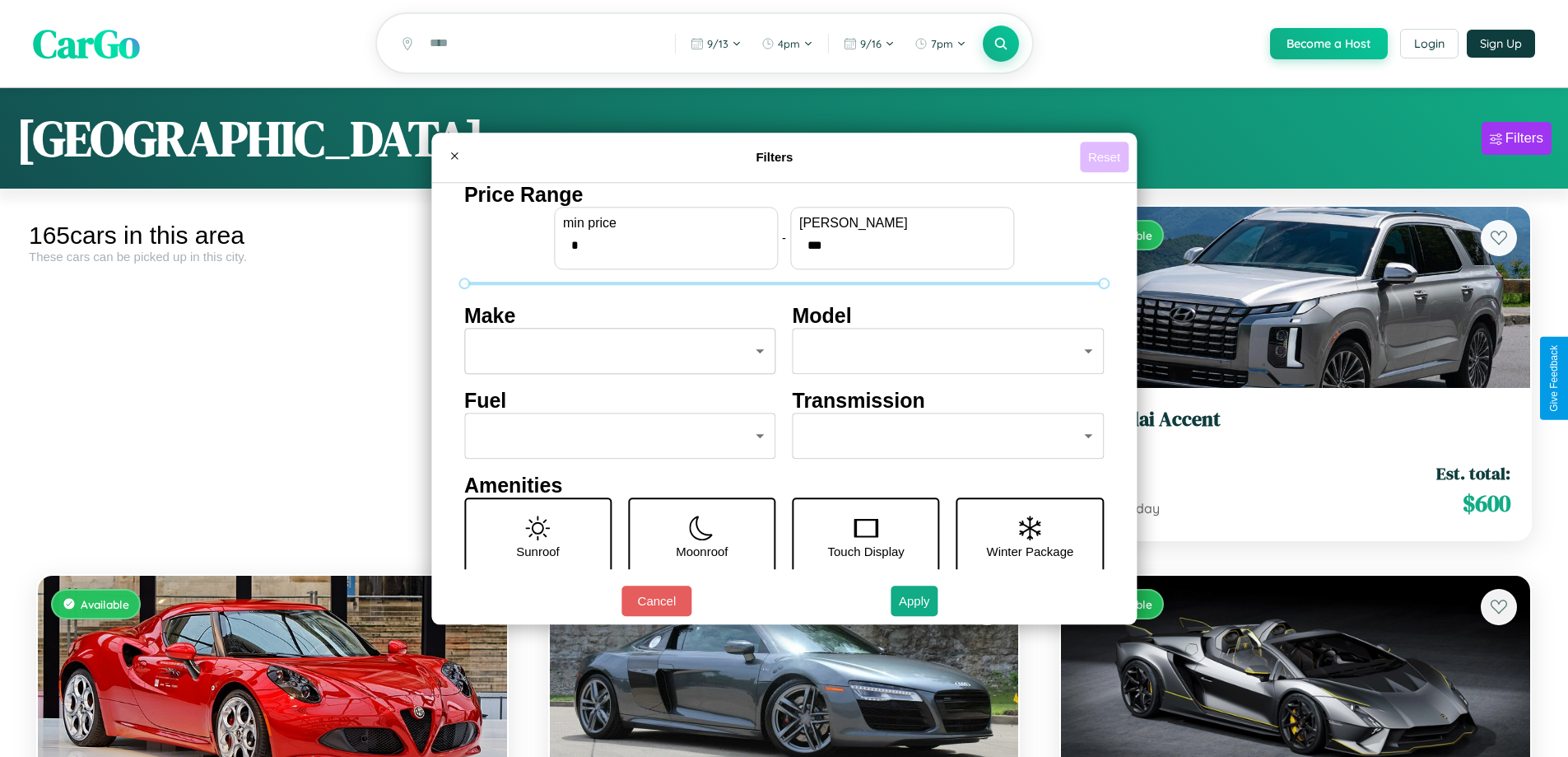
click at [1107, 157] on button "Reset" at bounding box center [1104, 157] width 48 height 31
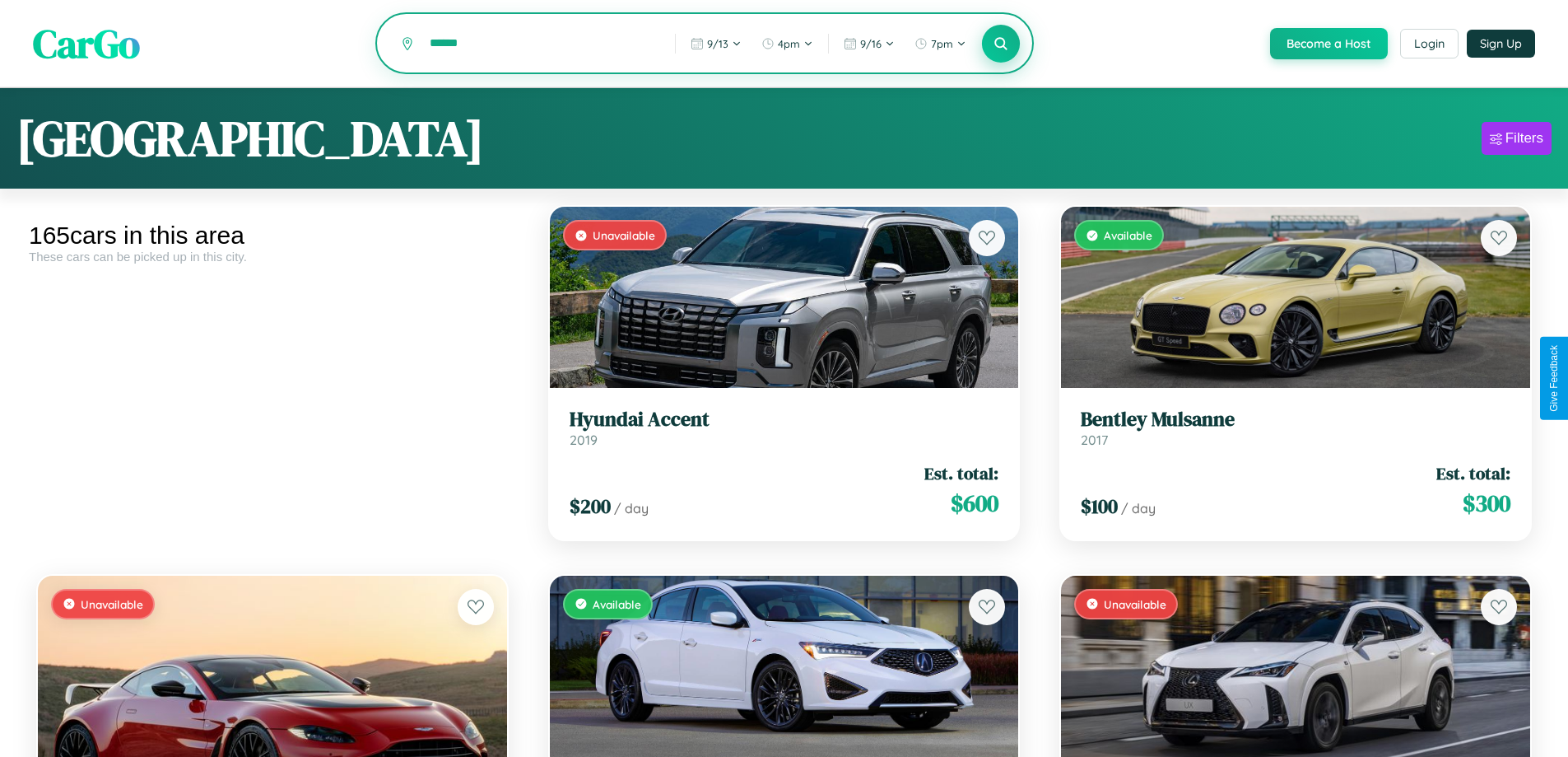
type input "******"
click at [1000, 44] on icon at bounding box center [1001, 43] width 16 height 16
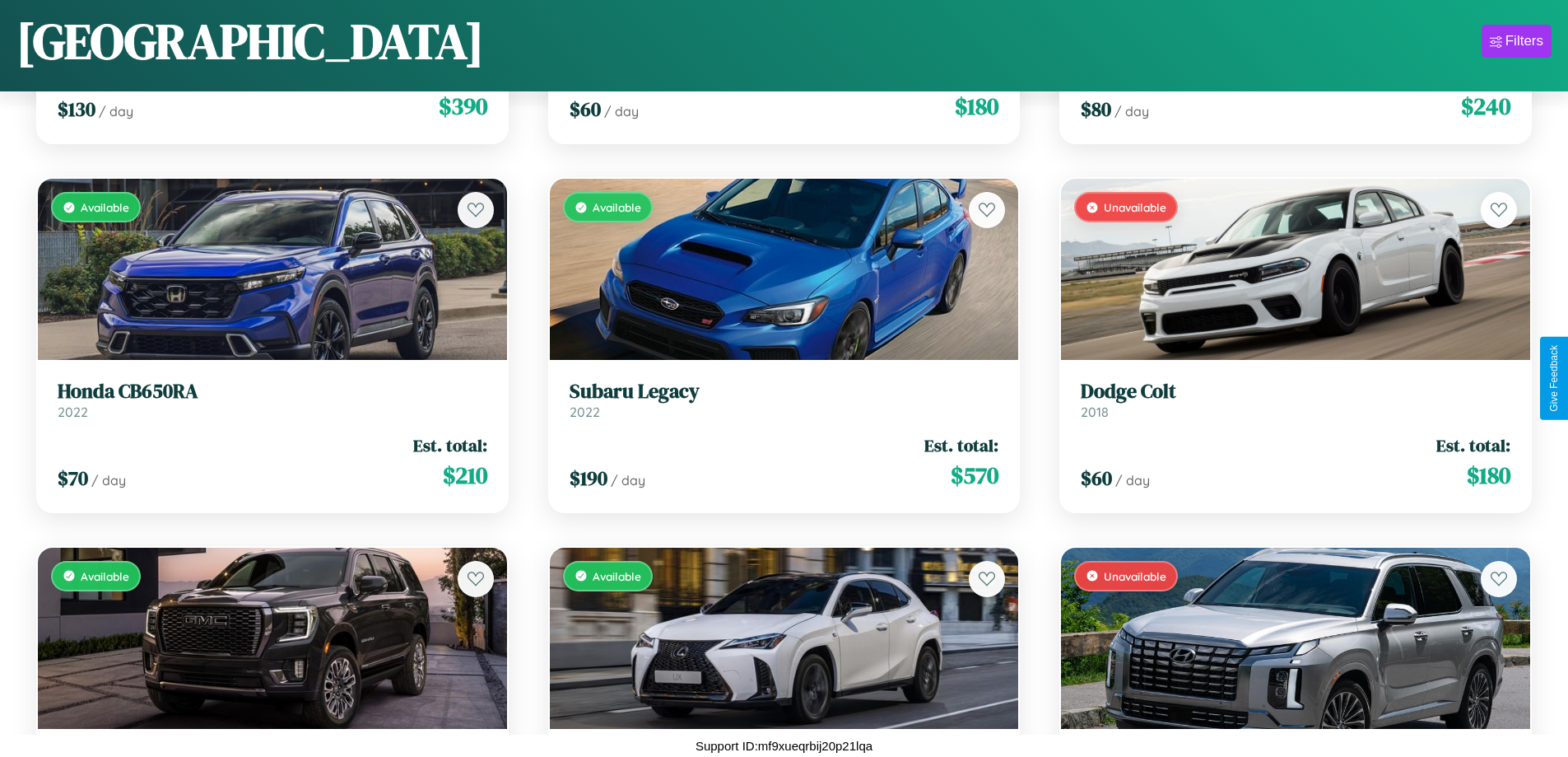
scroll to position [4657, 0]
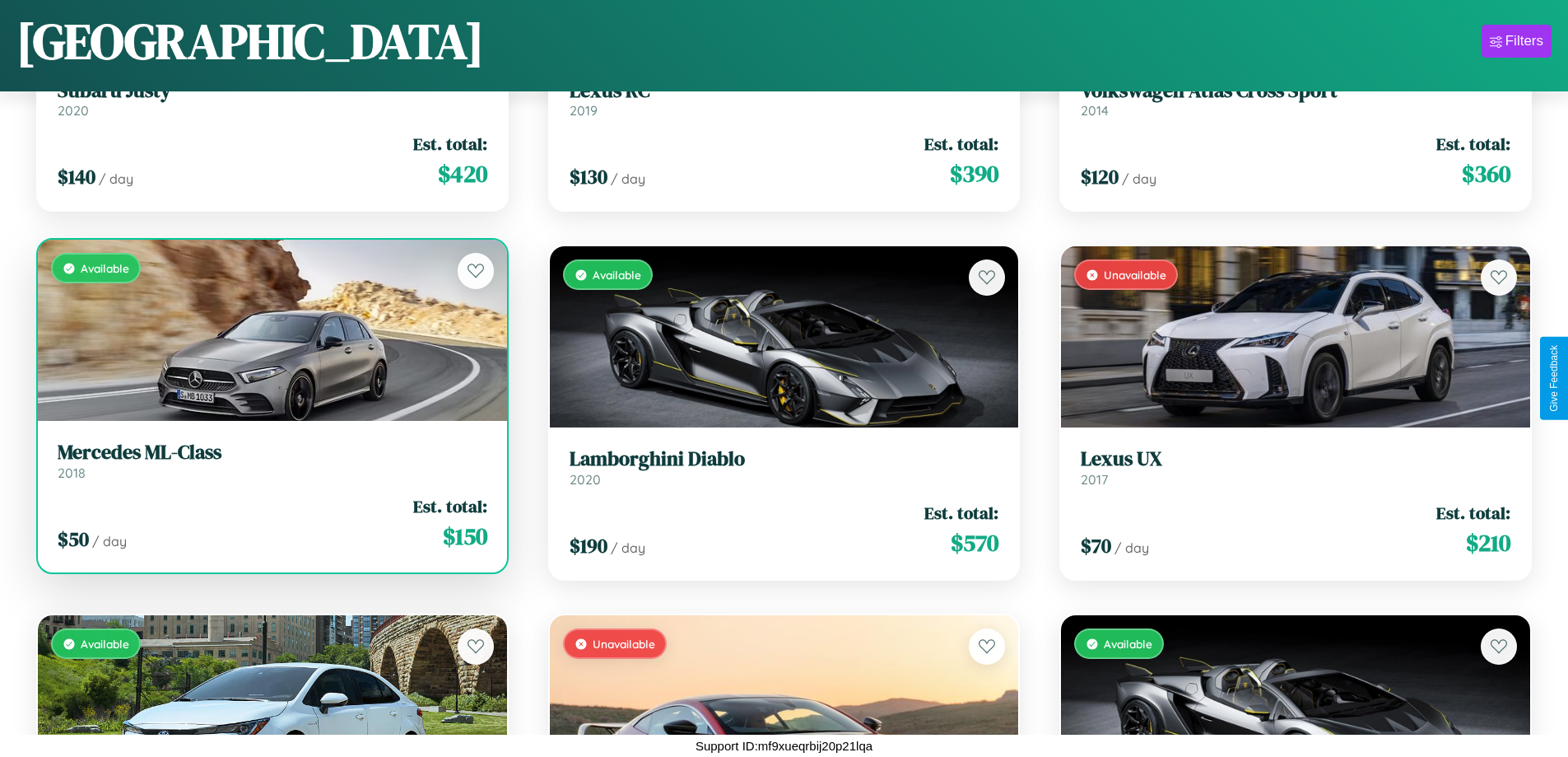
click at [270, 467] on link "Mercedes ML-Class 2018" at bounding box center [272, 461] width 430 height 41
click at [270, 461] on h3 "Mercedes ML-Class" at bounding box center [272, 453] width 430 height 24
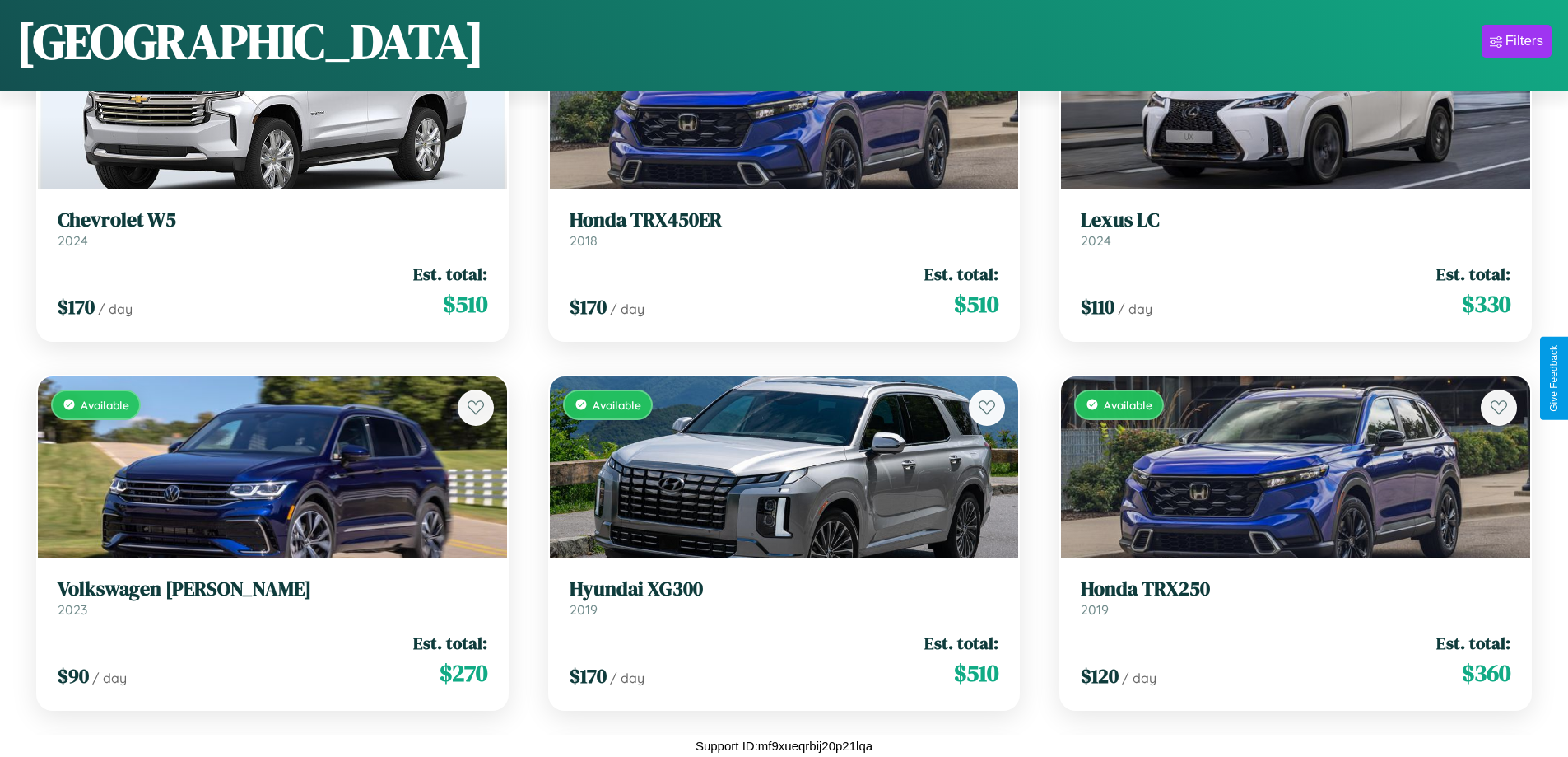
scroll to position [7238, 0]
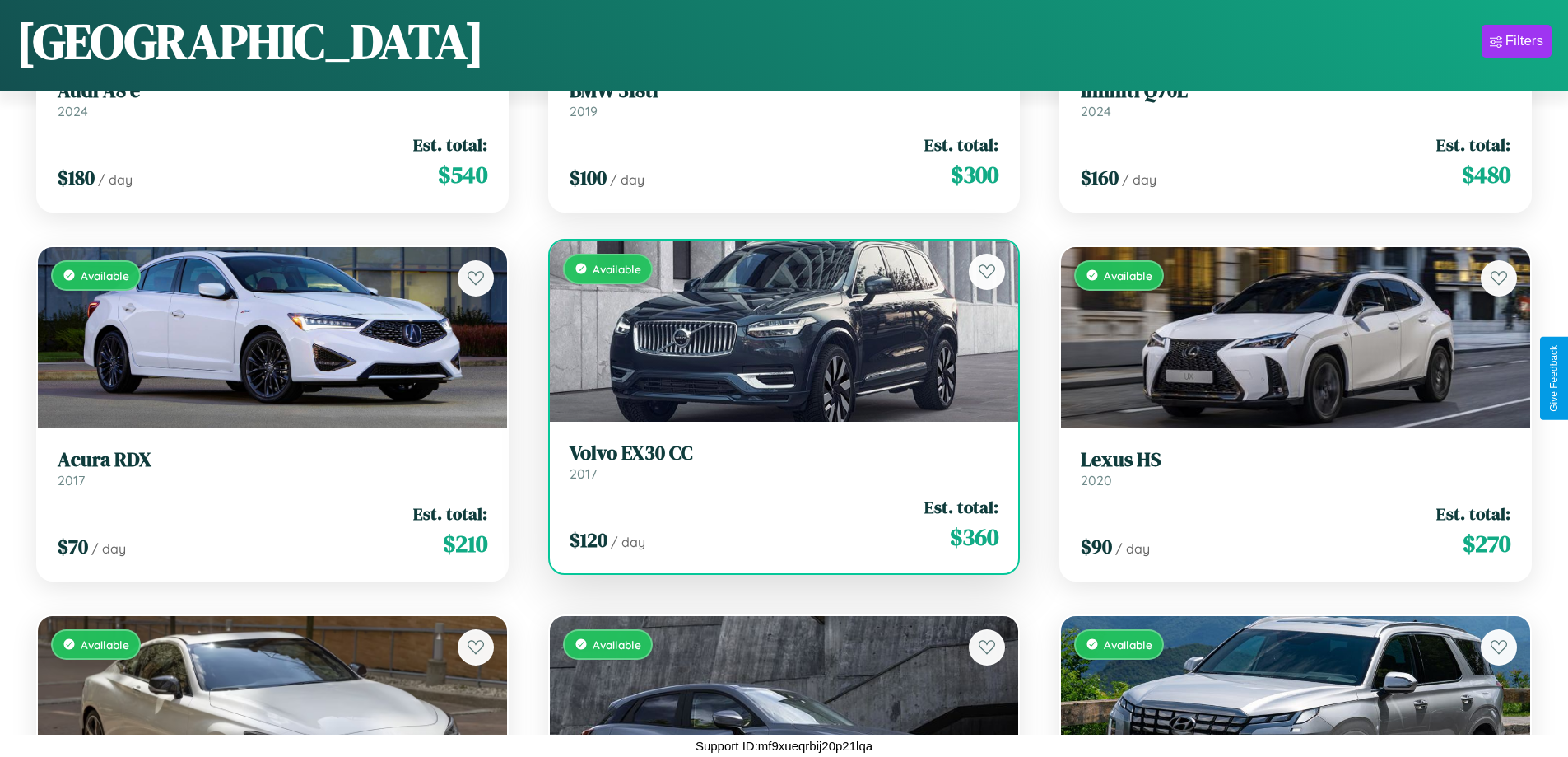
click at [777, 461] on h3 "Volvo EX30 CC" at bounding box center [784, 453] width 430 height 24
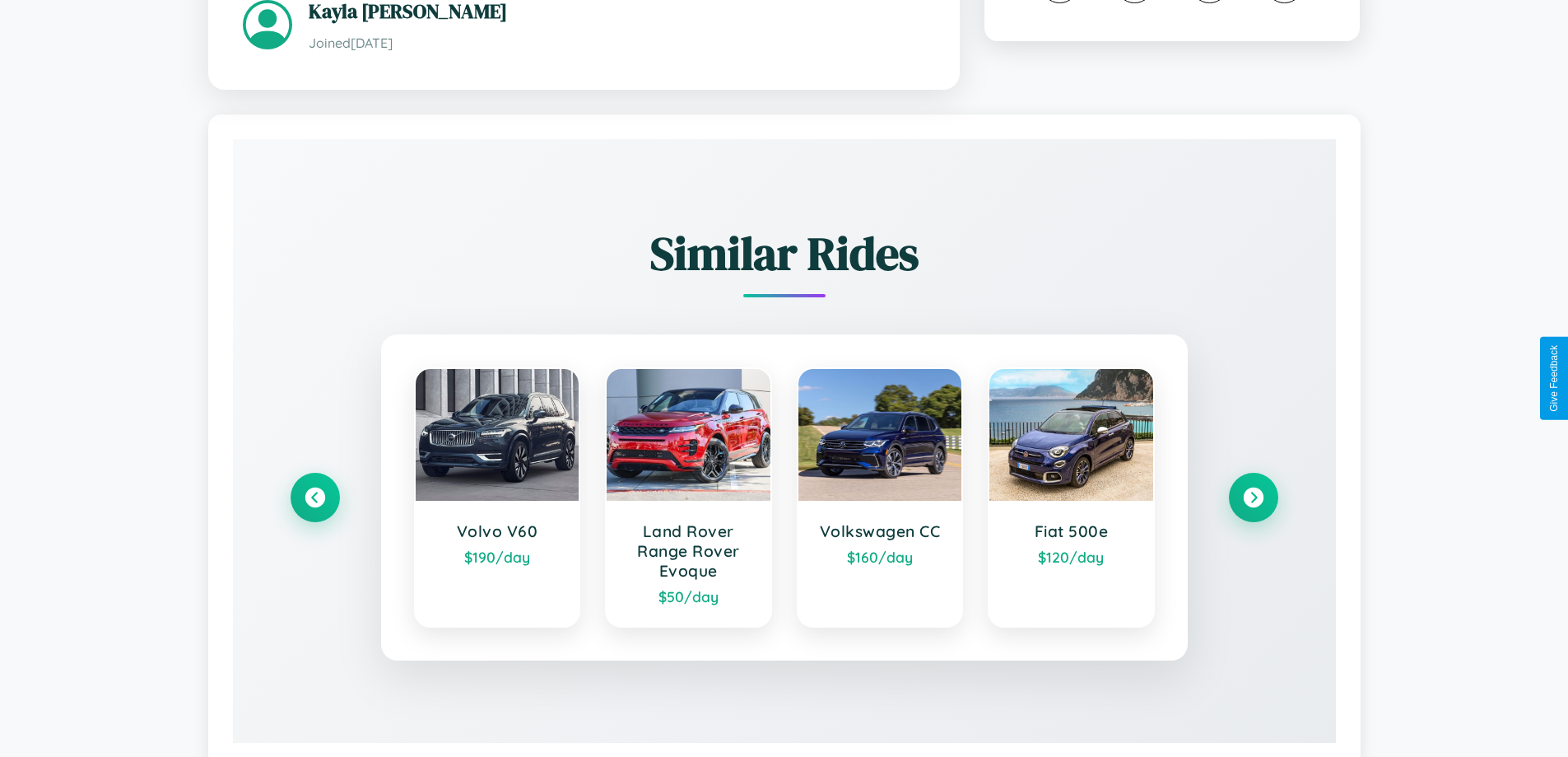
scroll to position [985, 0]
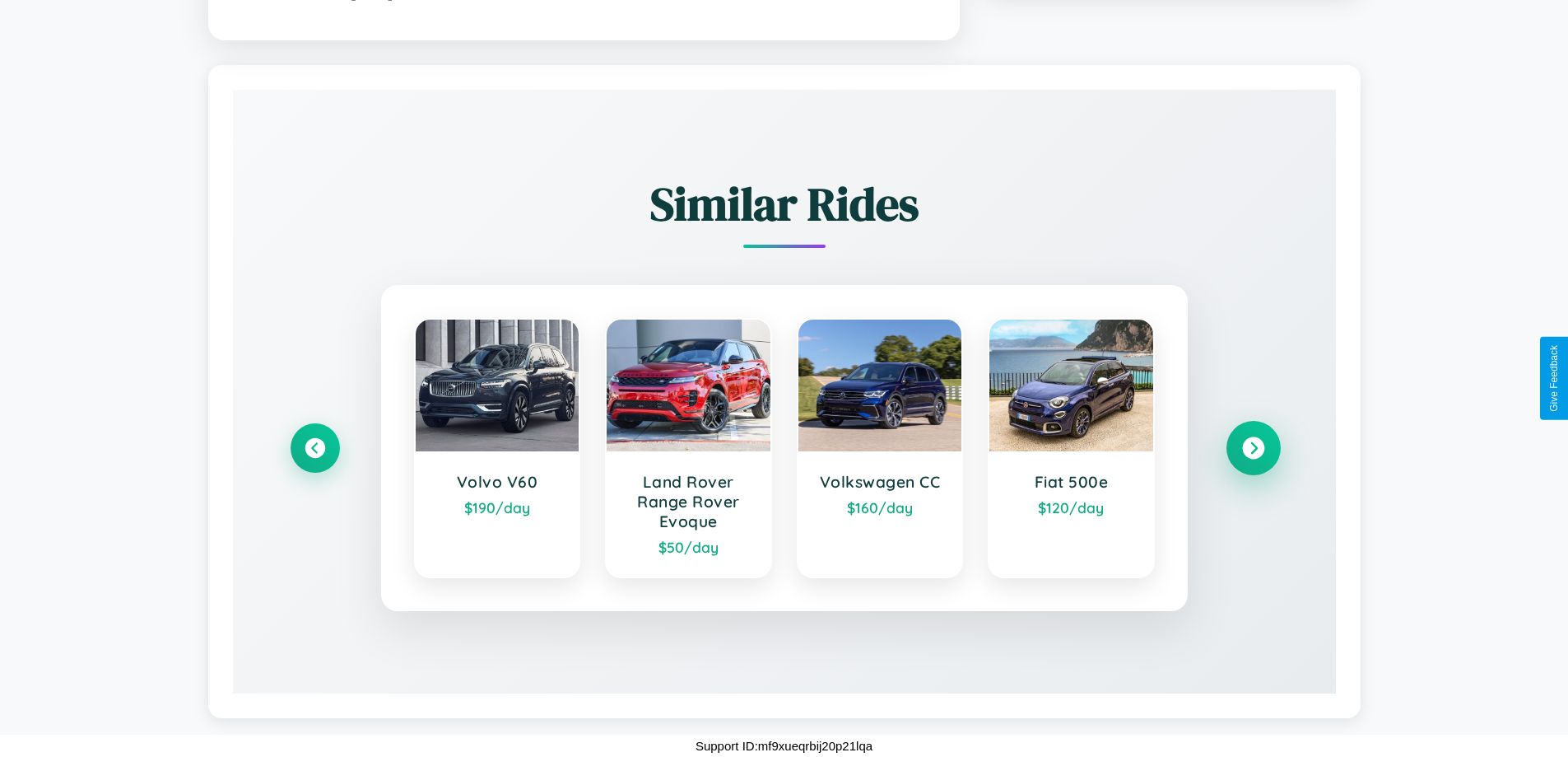
click at [1253, 448] on icon at bounding box center [1253, 448] width 22 height 22
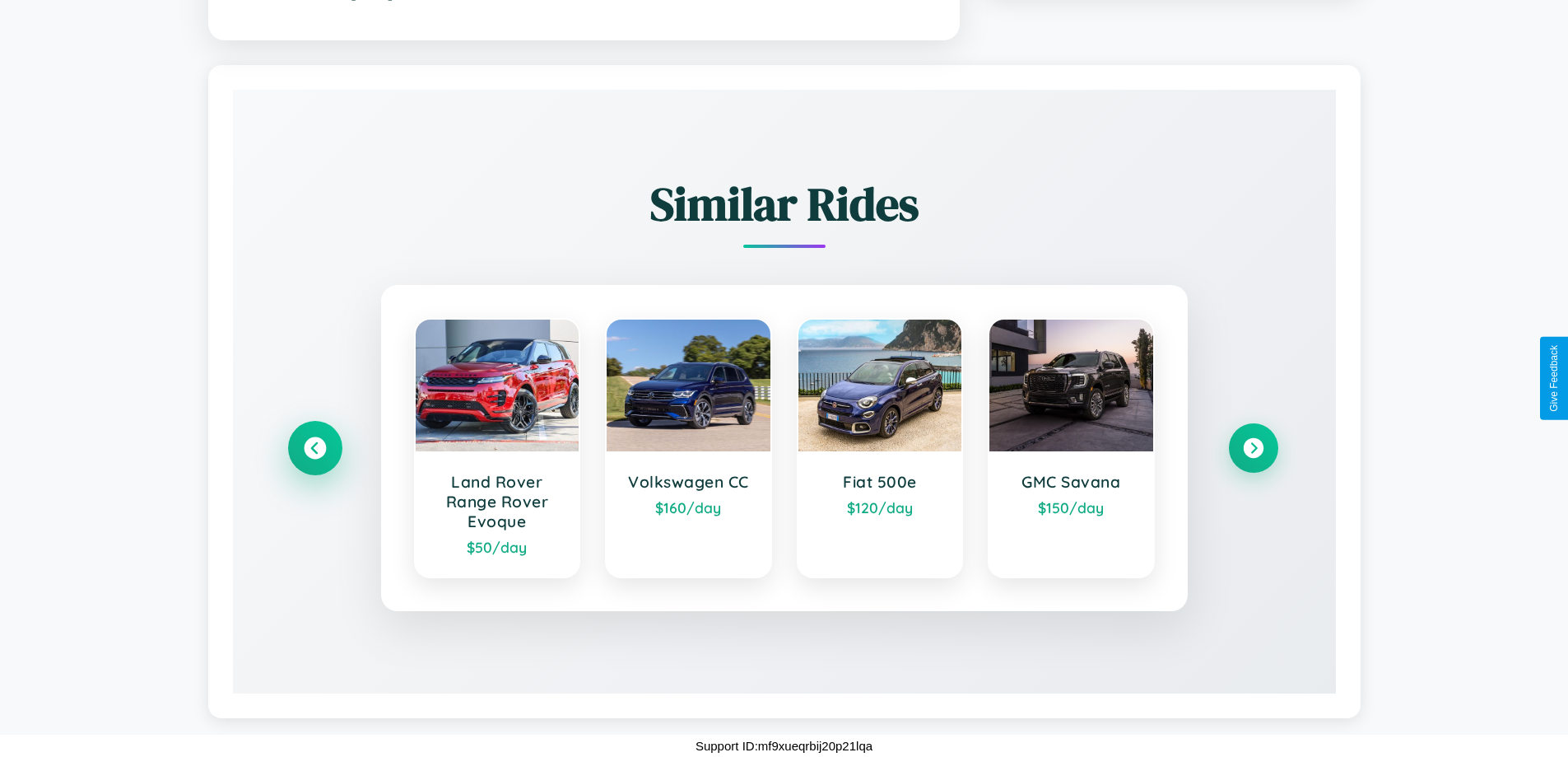
click at [315, 448] on icon at bounding box center [315, 448] width 22 height 22
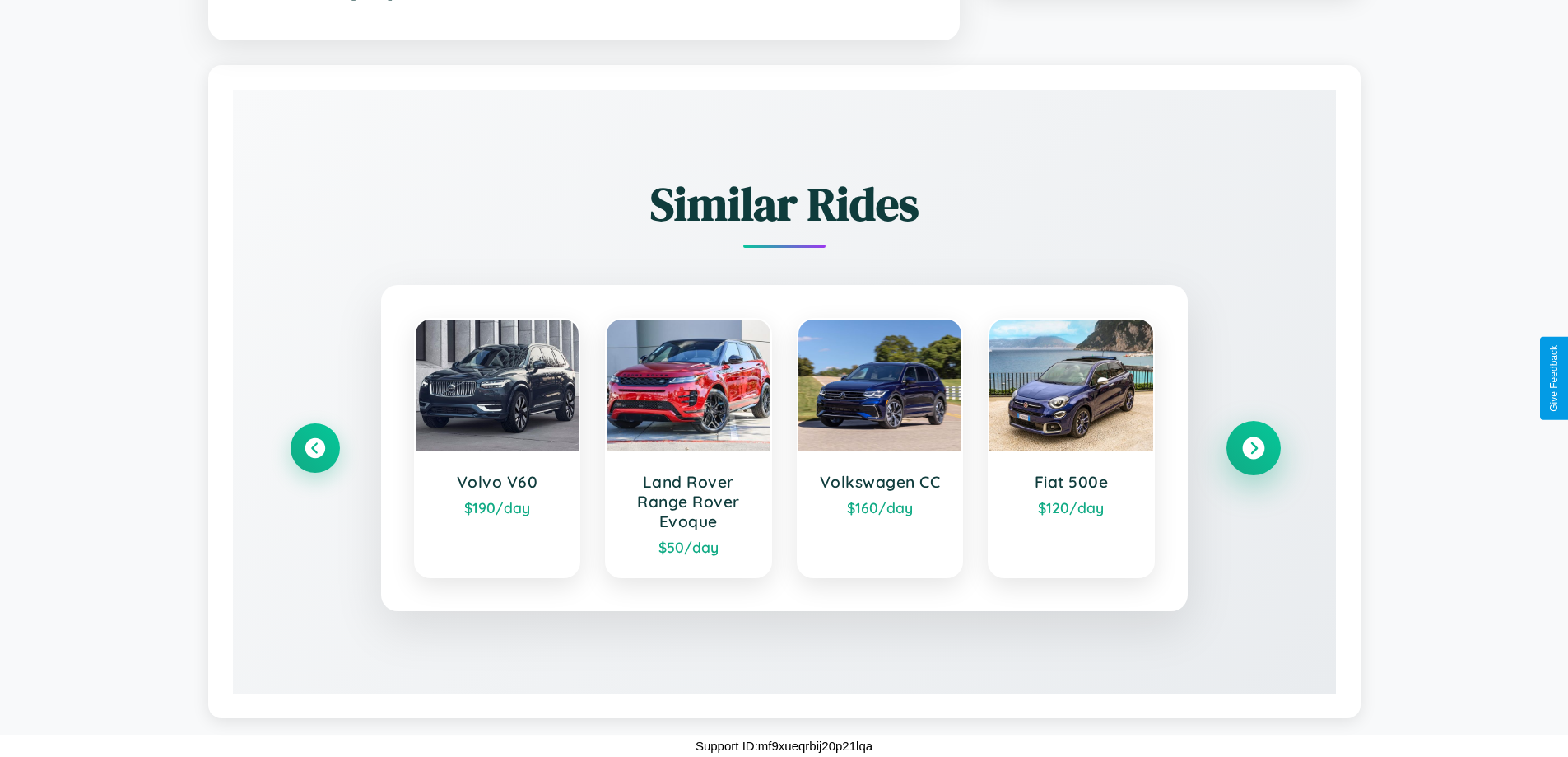
click at [1253, 448] on icon at bounding box center [1253, 448] width 22 height 22
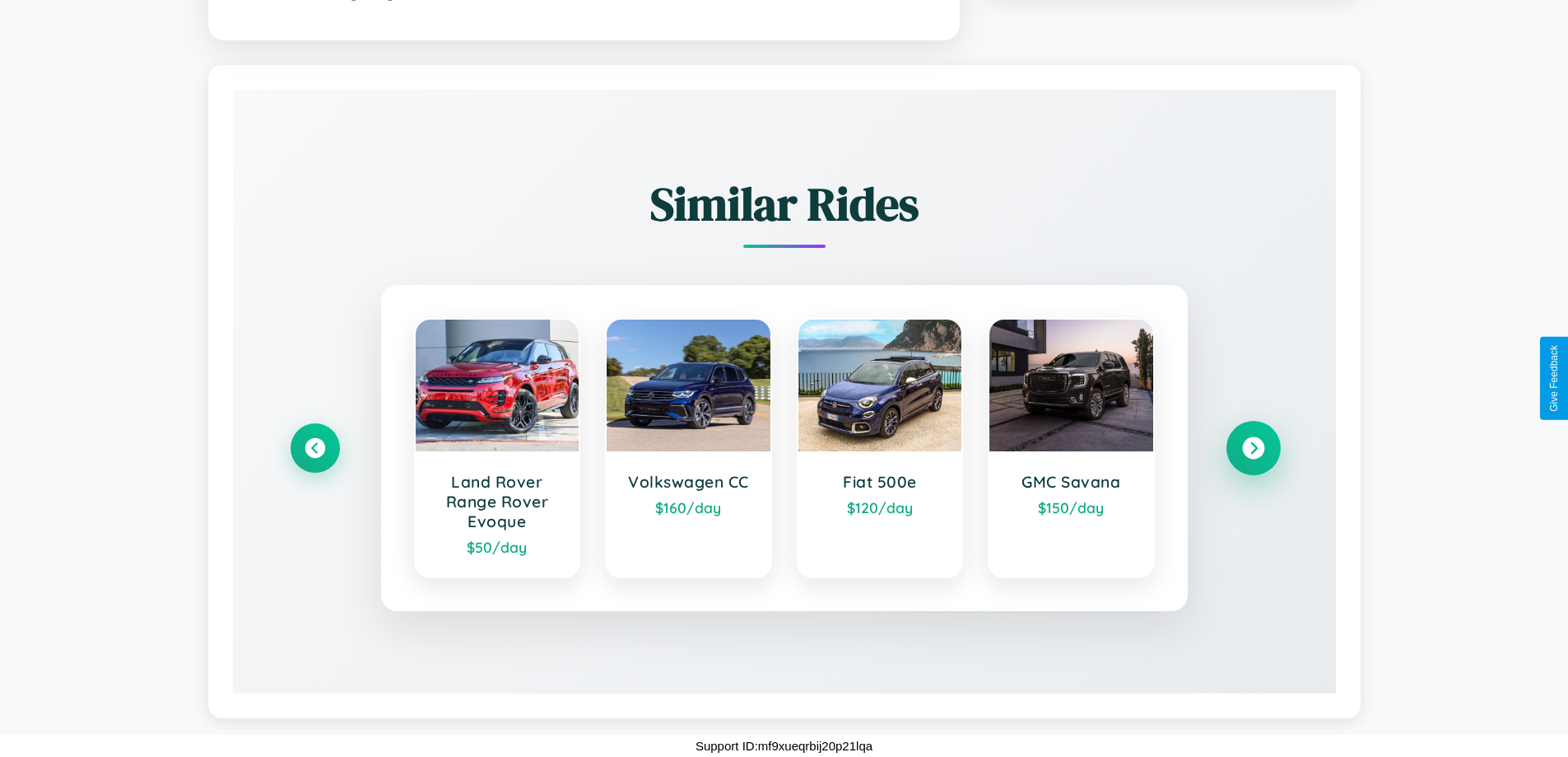
click at [1253, 448] on icon at bounding box center [1253, 448] width 22 height 22
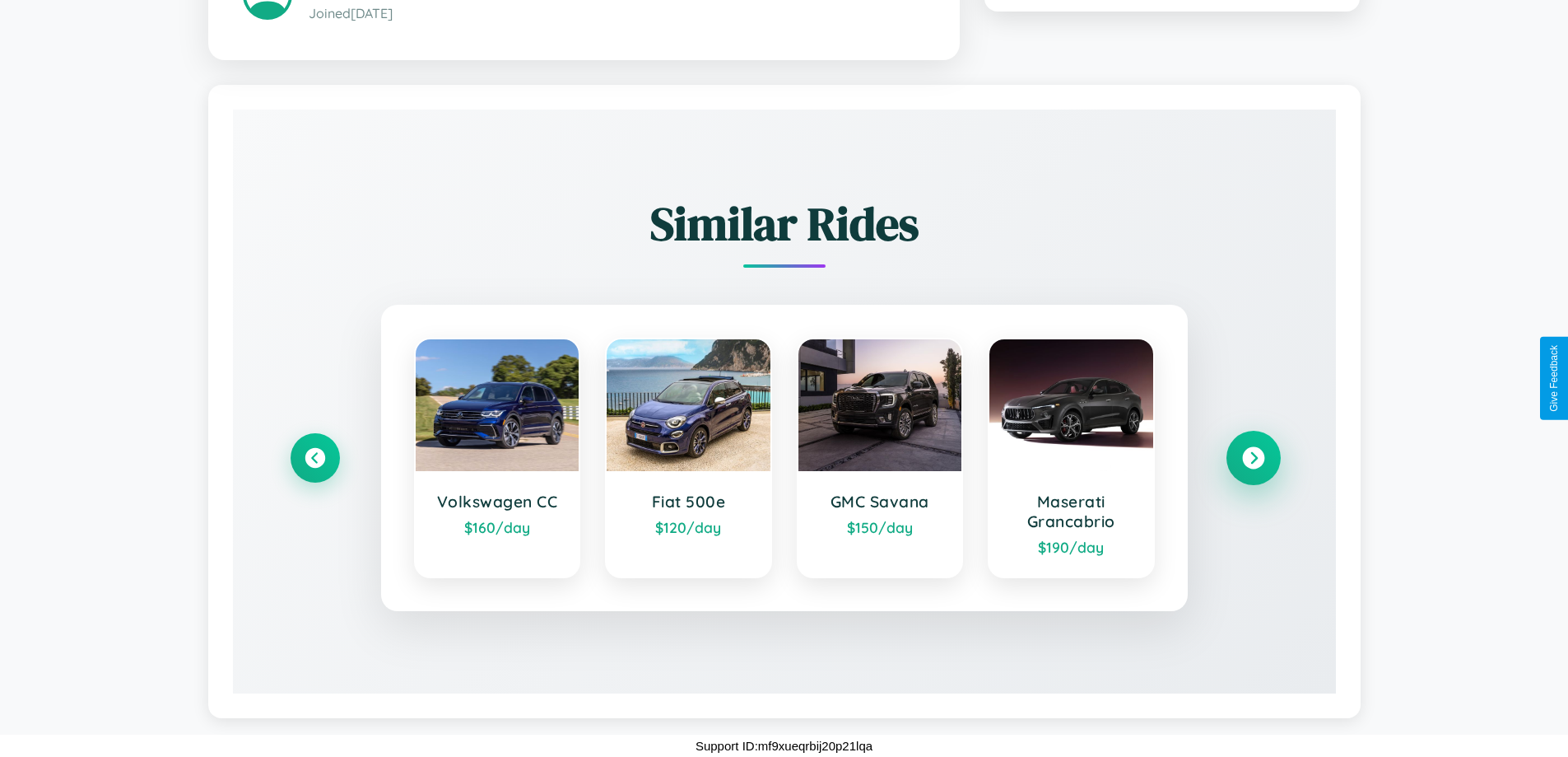
click at [1253, 457] on icon at bounding box center [1253, 458] width 22 height 22
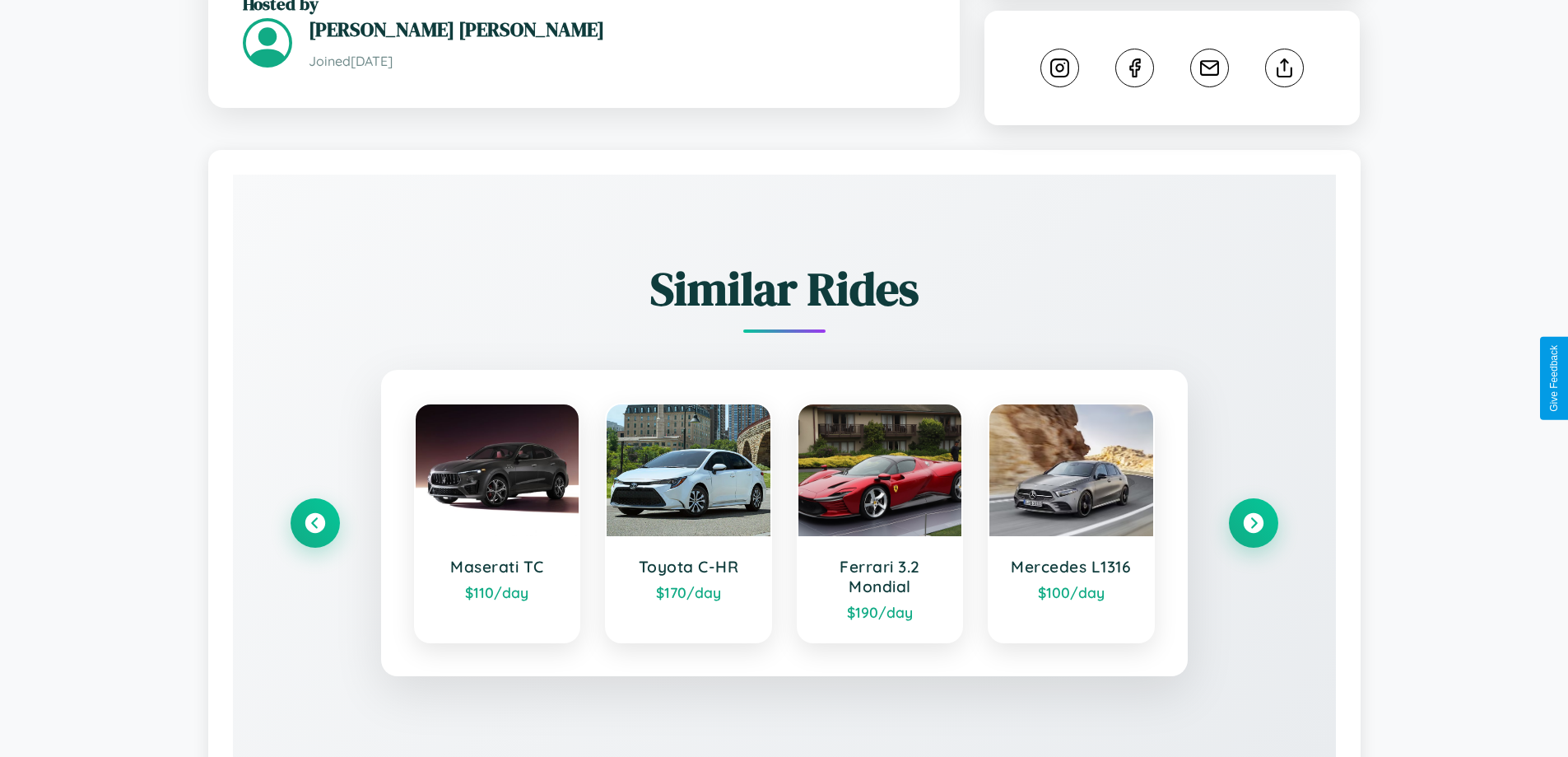
scroll to position [916, 0]
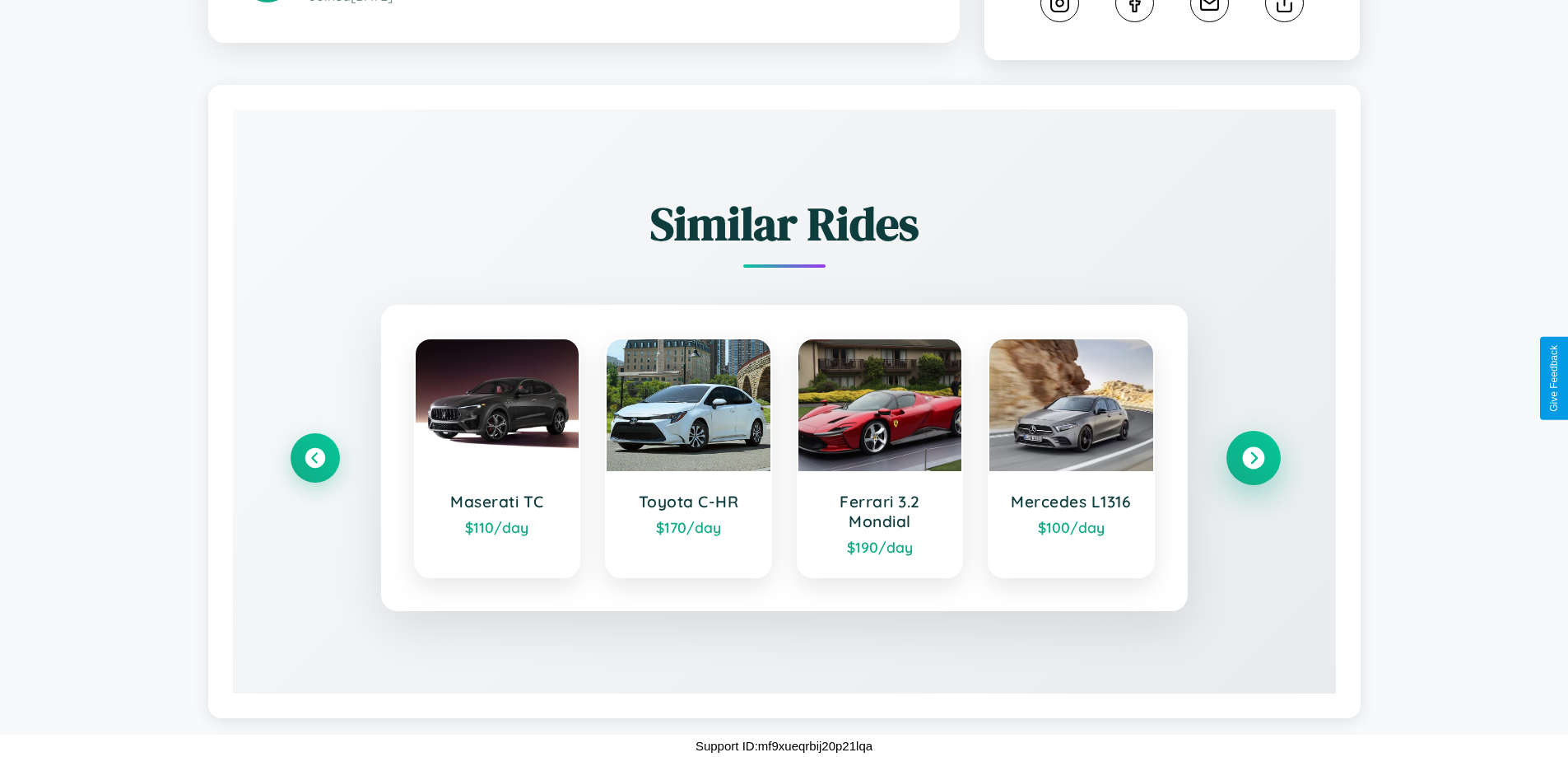
click at [1253, 458] on icon at bounding box center [1253, 459] width 22 height 22
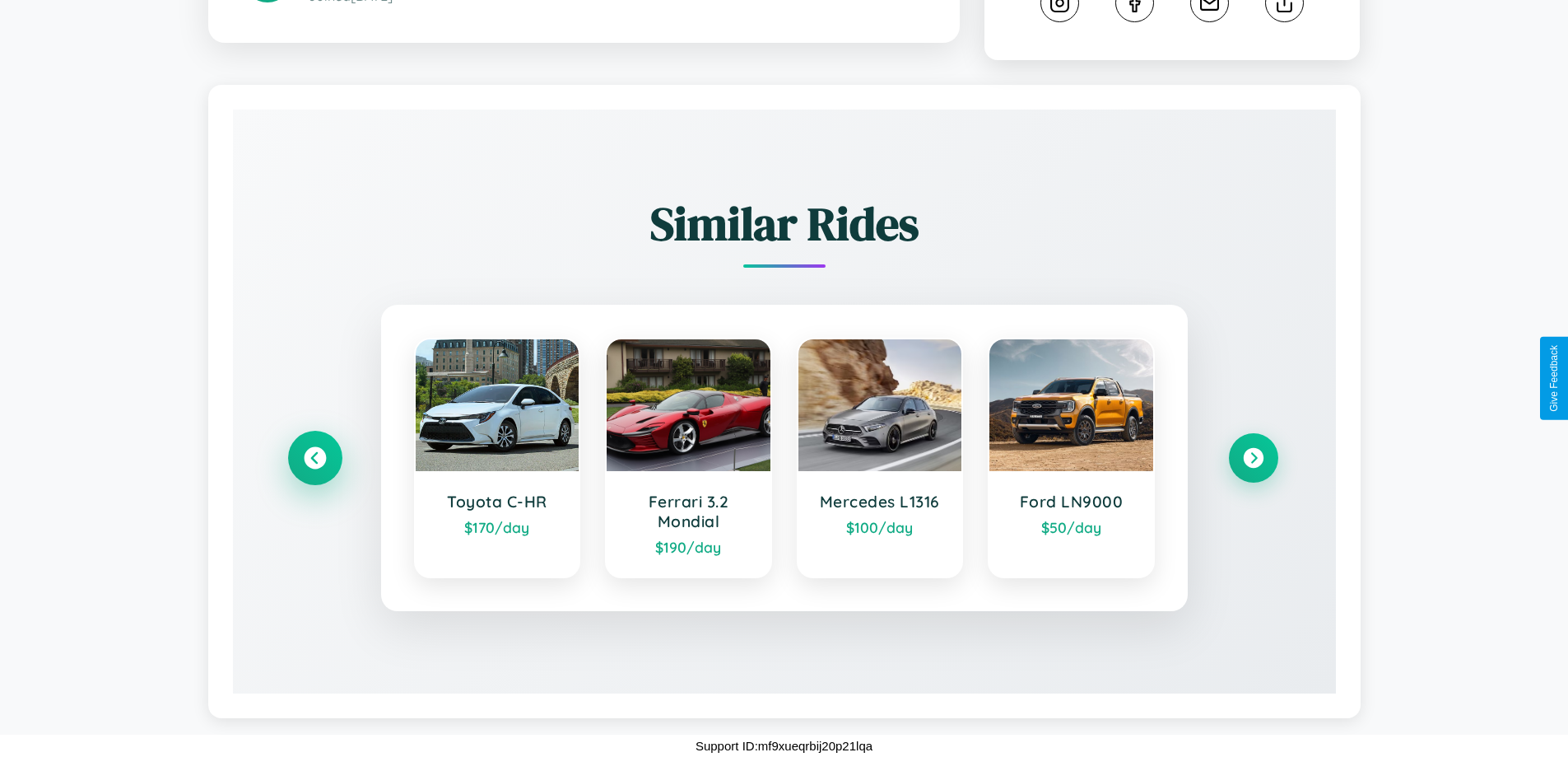
click at [315, 458] on icon at bounding box center [315, 459] width 22 height 22
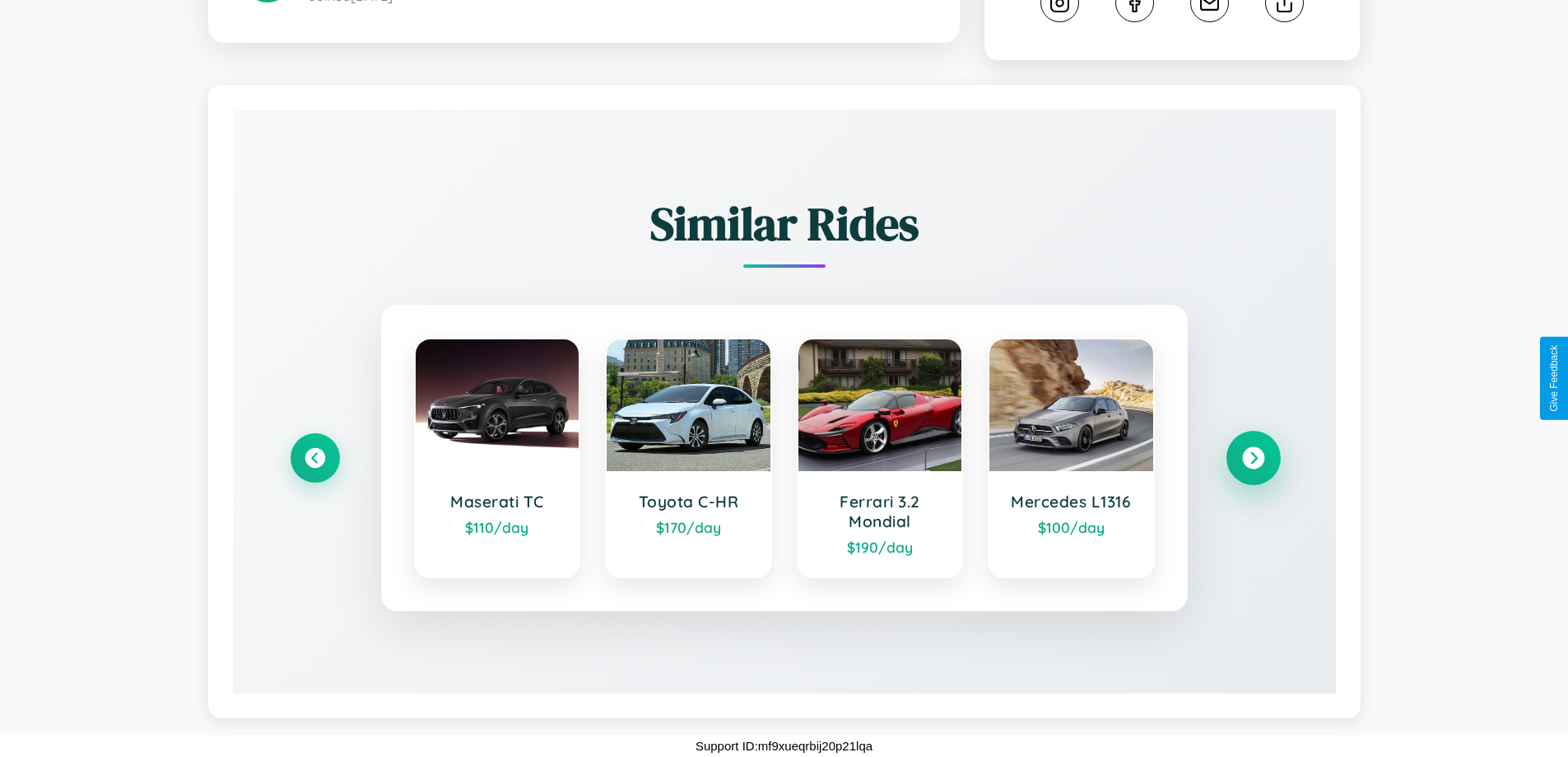
click at [1253, 458] on icon at bounding box center [1253, 459] width 22 height 22
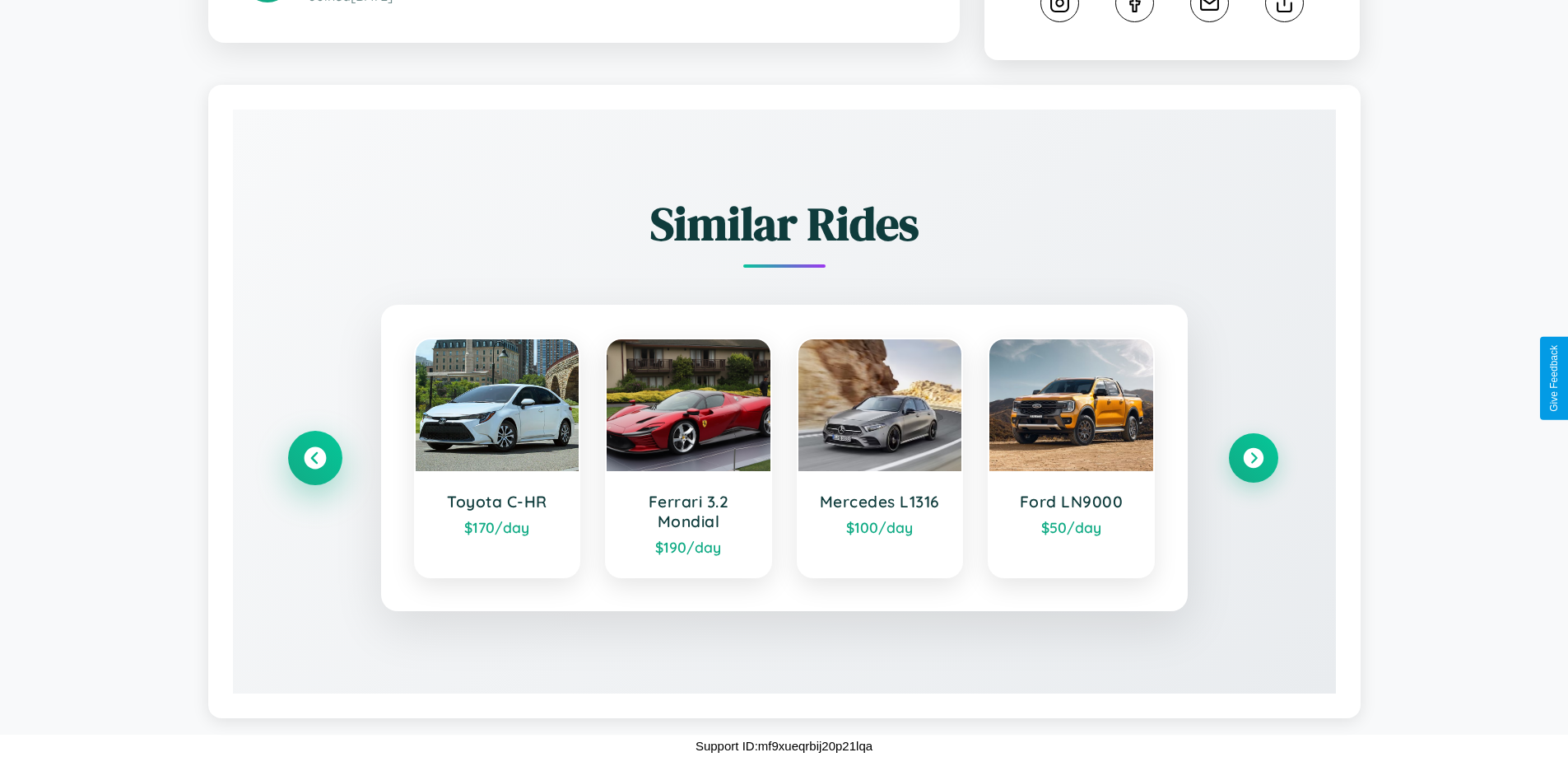
click at [315, 458] on icon at bounding box center [315, 459] width 22 height 22
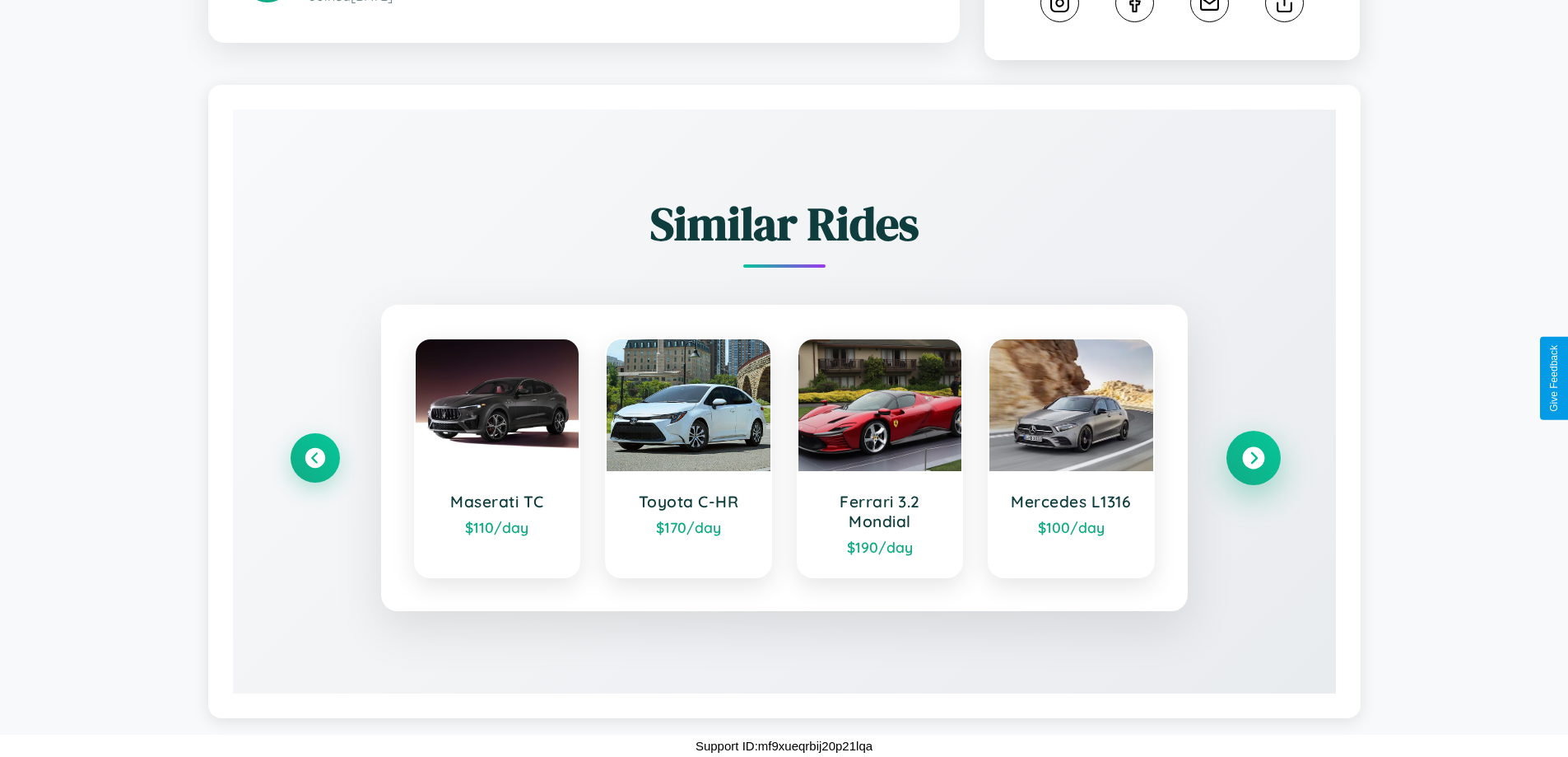
click at [1253, 458] on icon at bounding box center [1253, 459] width 22 height 22
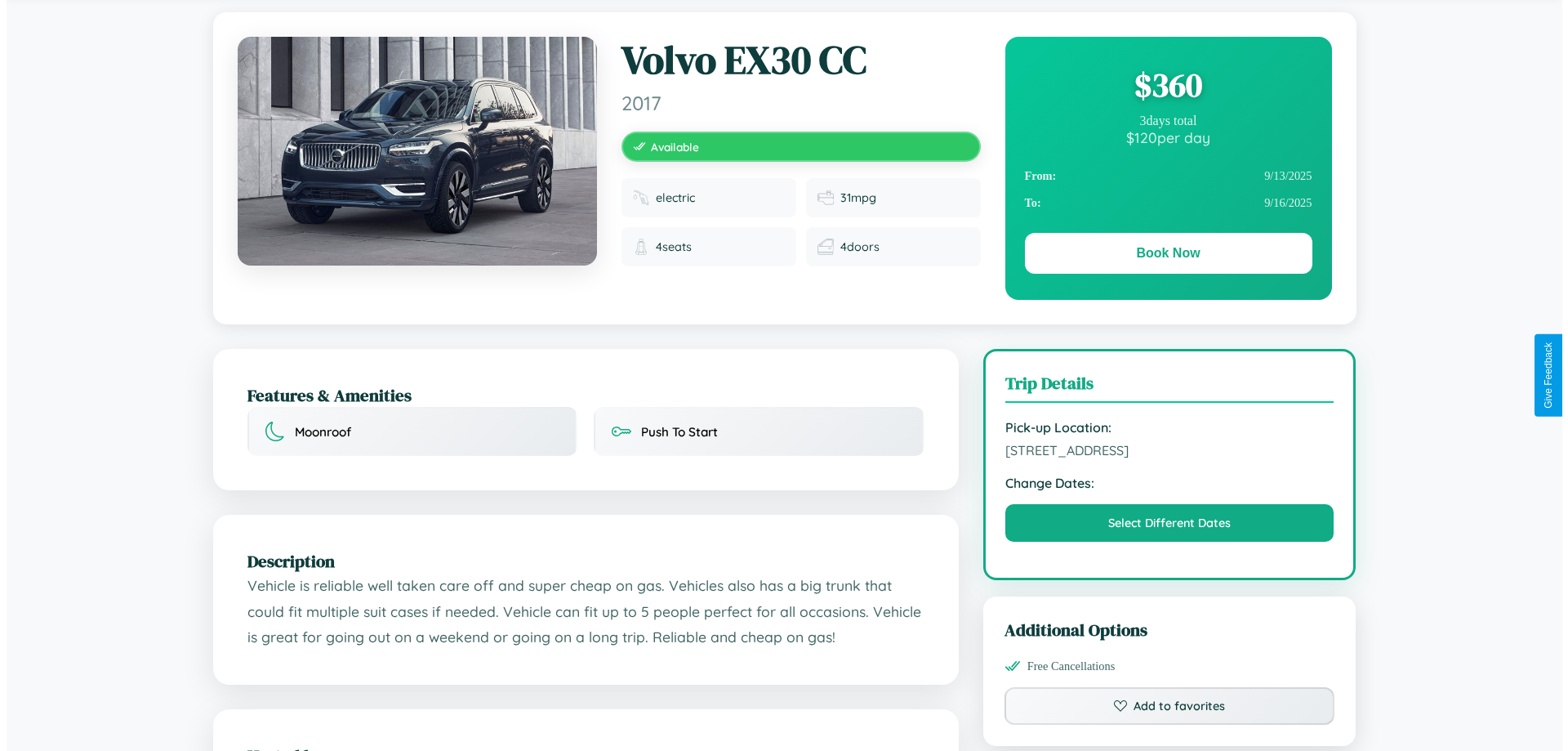
scroll to position [0, 0]
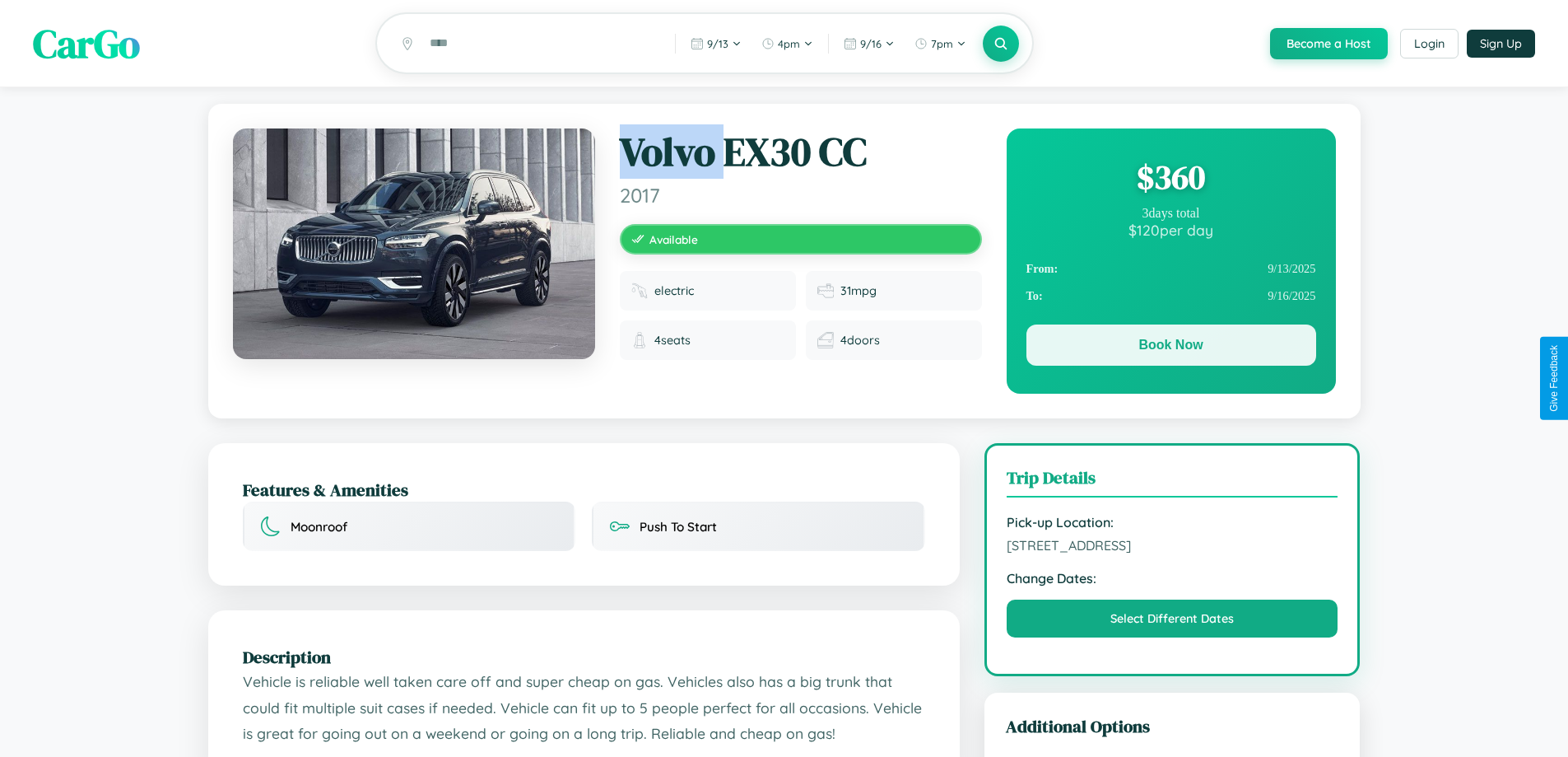
click at [1171, 347] on button "Book Now" at bounding box center [1171, 345] width 290 height 41
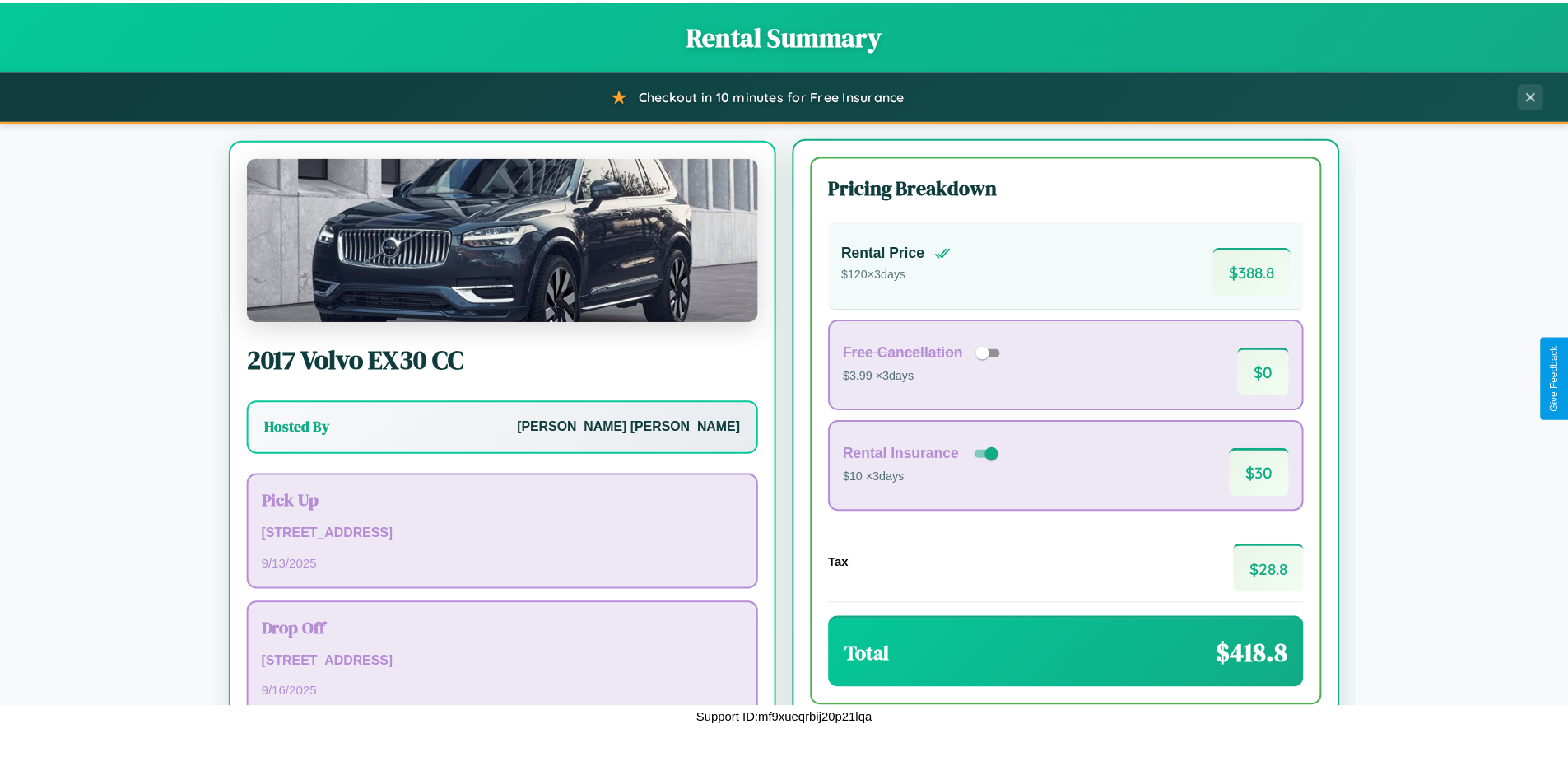
scroll to position [77, 0]
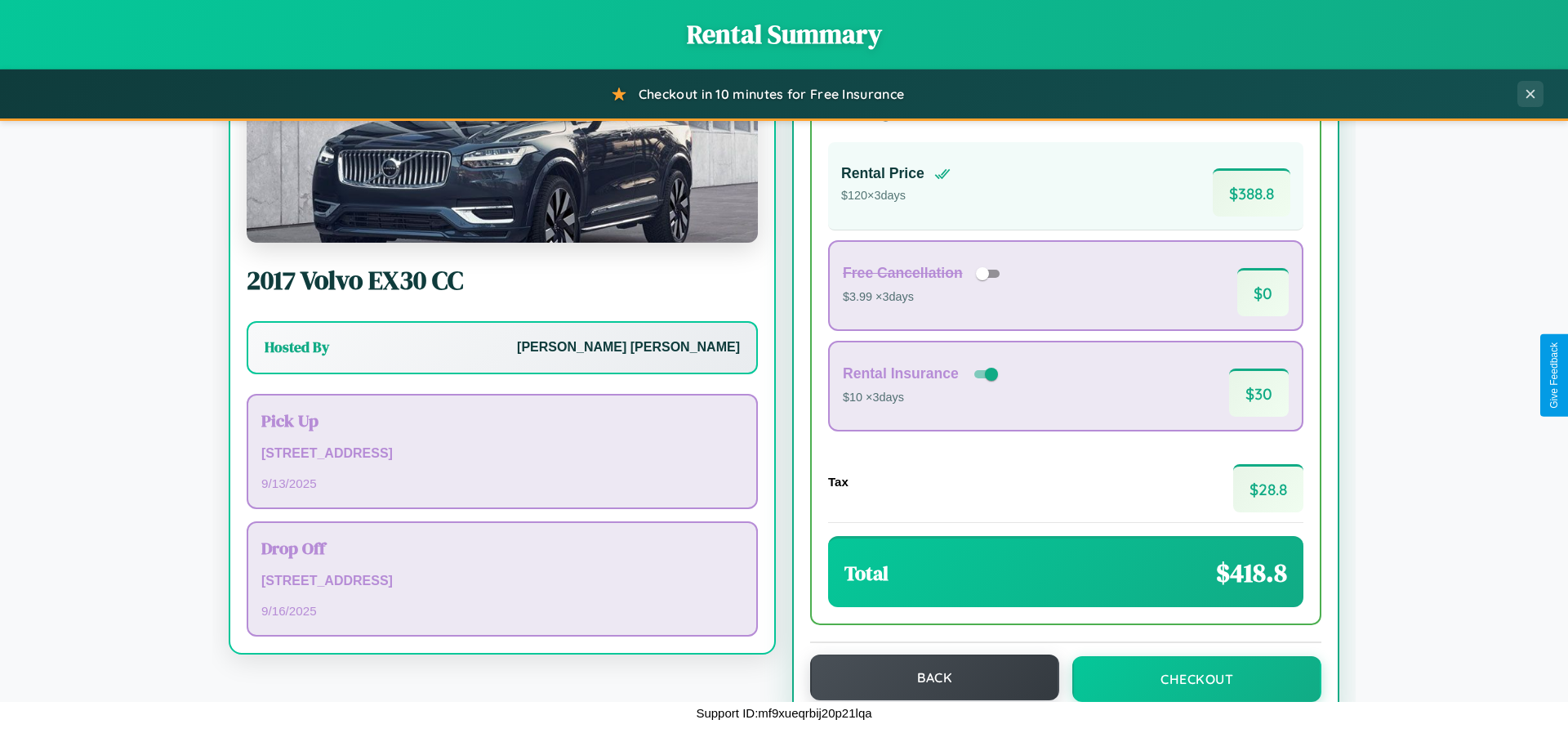
click at [927, 678] on button "Back" at bounding box center [935, 677] width 249 height 46
